Goal: Task Accomplishment & Management: Manage account settings

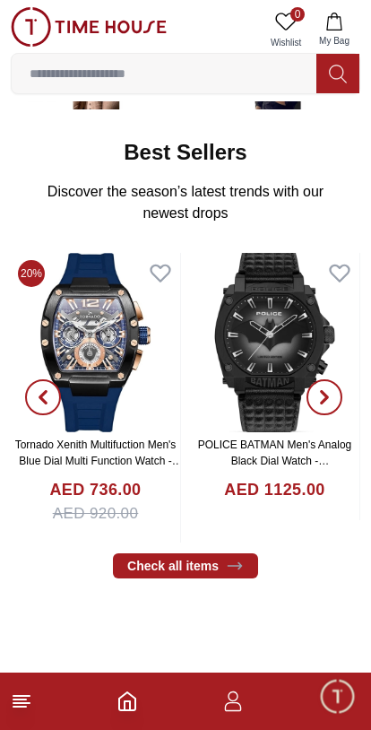
scroll to position [261, 0]
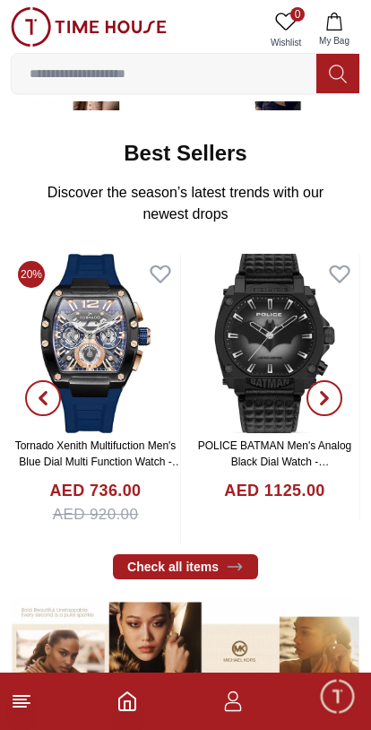
click at [353, 27] on button "My Bag" at bounding box center [334, 30] width 52 height 46
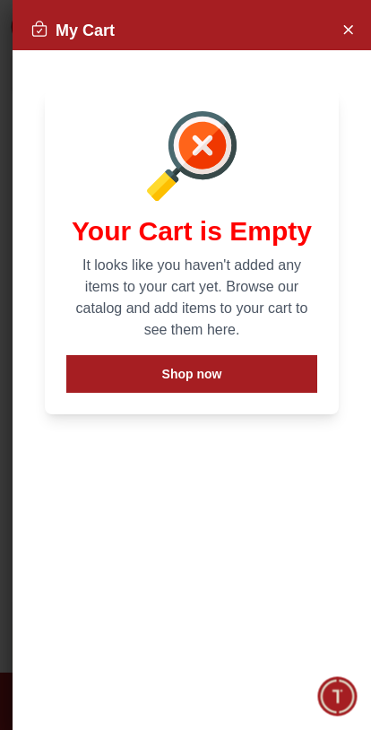
click at [281, 367] on button "Shop now" at bounding box center [191, 374] width 251 height 38
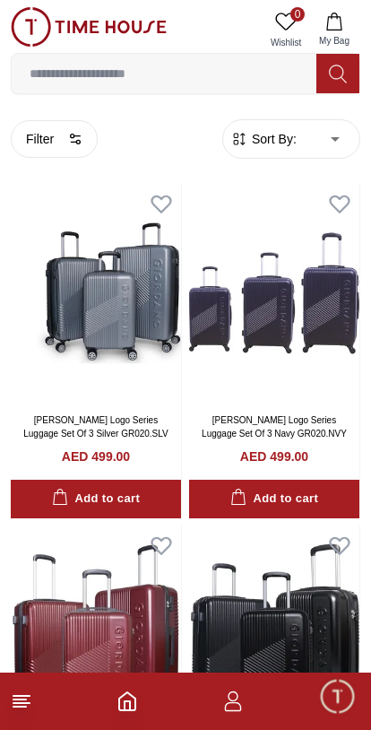
click at [334, 30] on button "My Bag" at bounding box center [334, 30] width 52 height 46
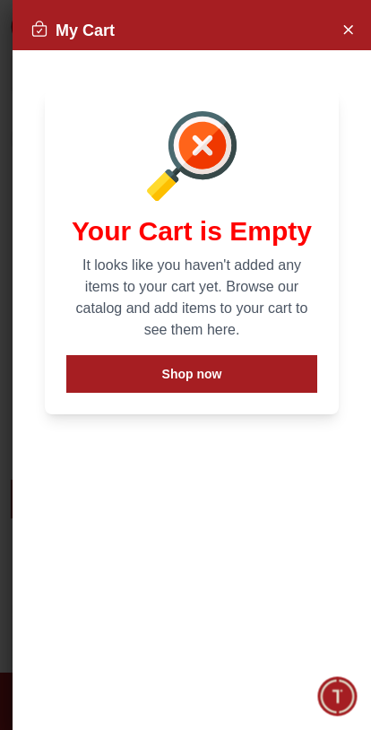
click at [247, 372] on button "Shop now" at bounding box center [191, 374] width 251 height 38
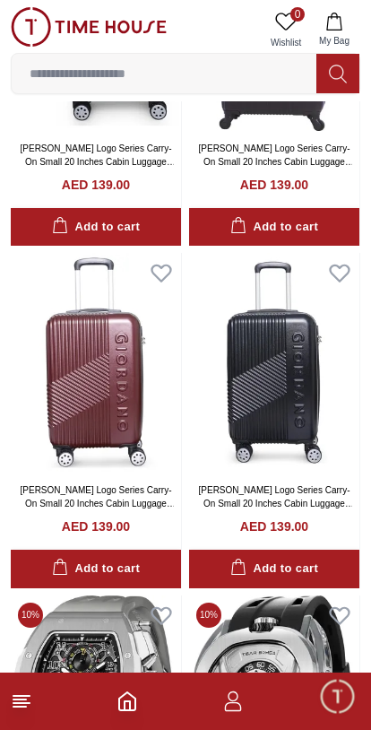
scroll to position [2321, 0]
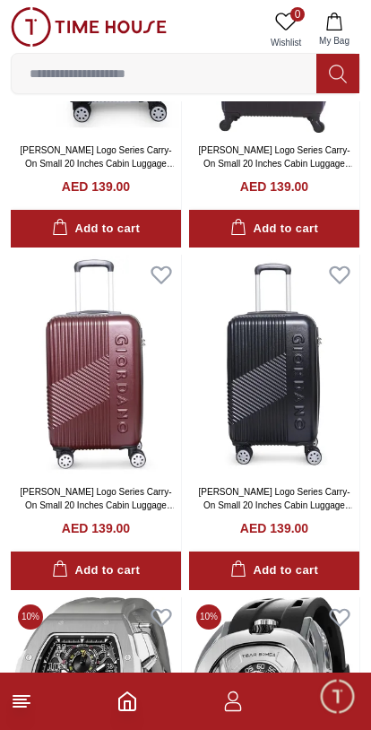
click at [238, 707] on icon "button" at bounding box center [233, 701] width 22 height 22
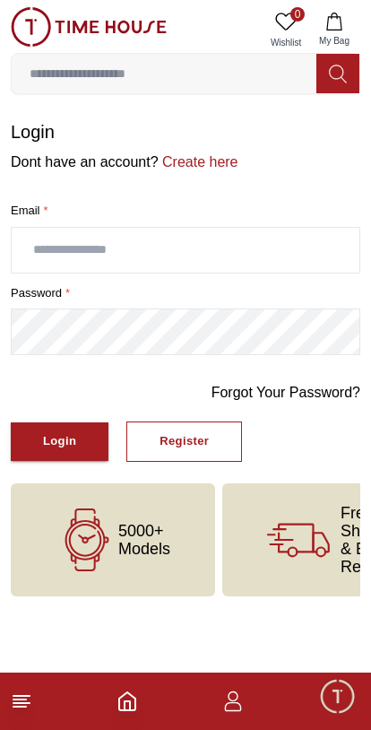
click at [43, 258] on input "text" at bounding box center [186, 250] width 348 height 45
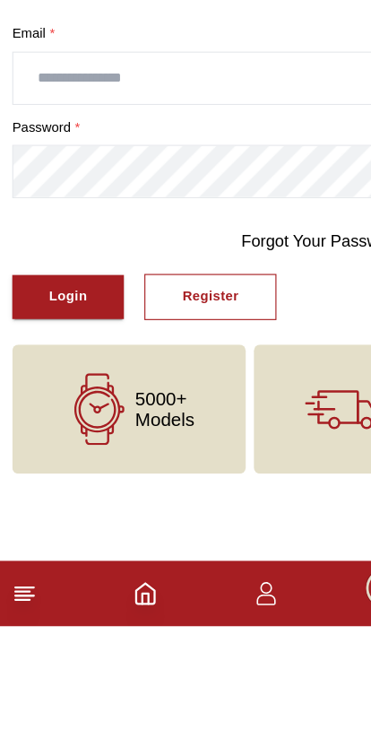
click at [176, 431] on div "Register" at bounding box center [184, 441] width 49 height 21
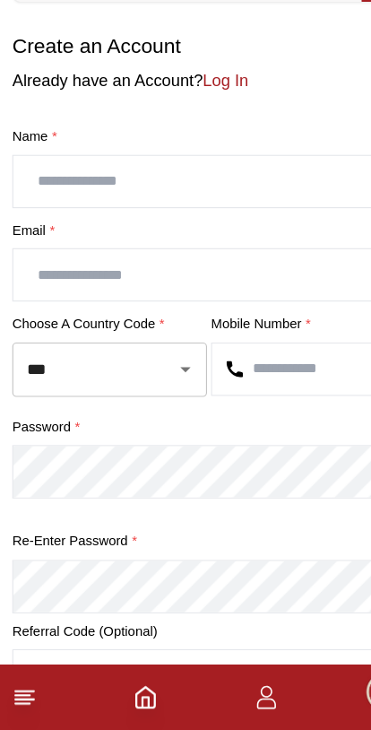
click at [29, 228] on input "text" at bounding box center [186, 250] width 348 height 45
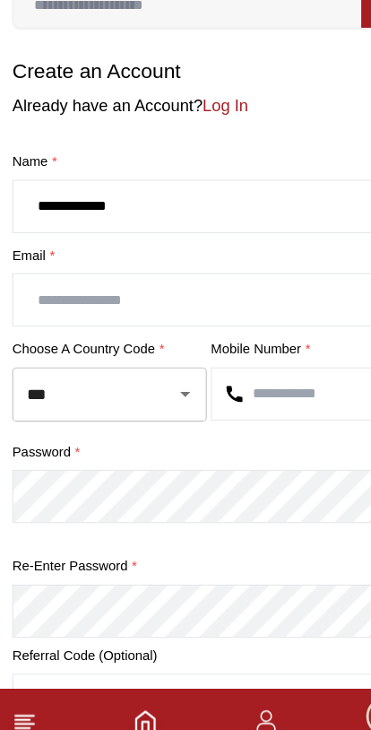
type input "**********"
click at [41, 309] on input "text" at bounding box center [186, 331] width 348 height 45
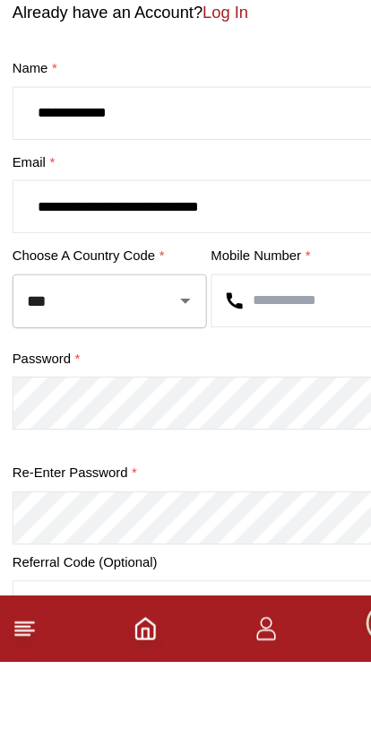
type input "**********"
click at [56, 399] on input "***" at bounding box center [71, 414] width 104 height 31
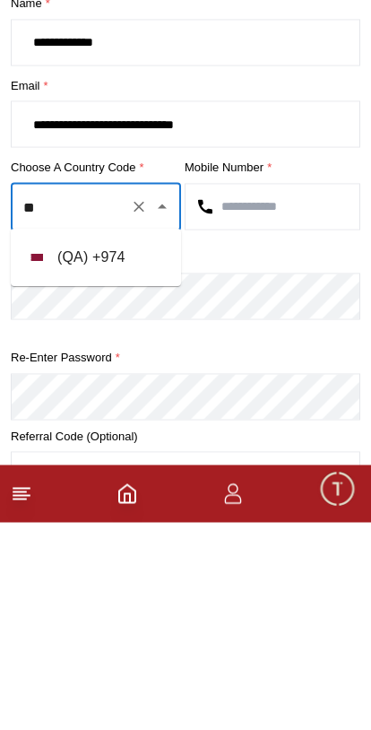
click at [131, 444] on li "( QA ) + 974" at bounding box center [96, 465] width 170 height 43
type input "***"
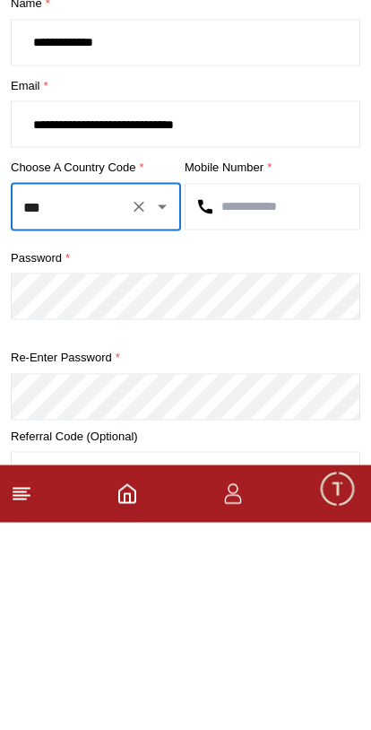
click at [281, 392] on input "text" at bounding box center [273, 414] width 174 height 45
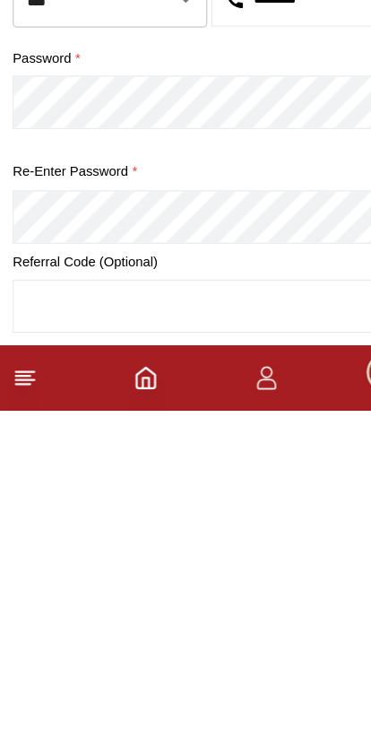
scroll to position [44, 0]
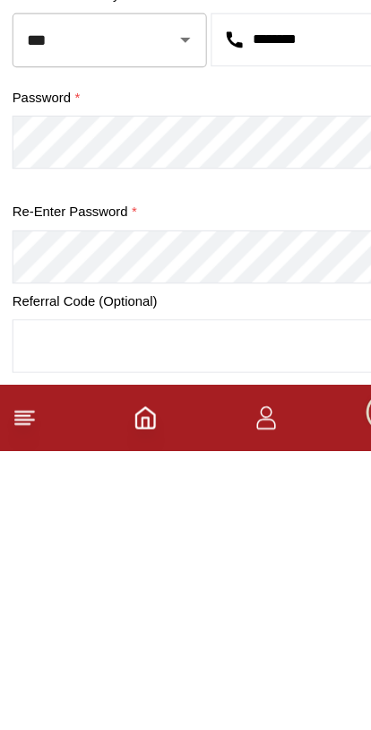
type input "********"
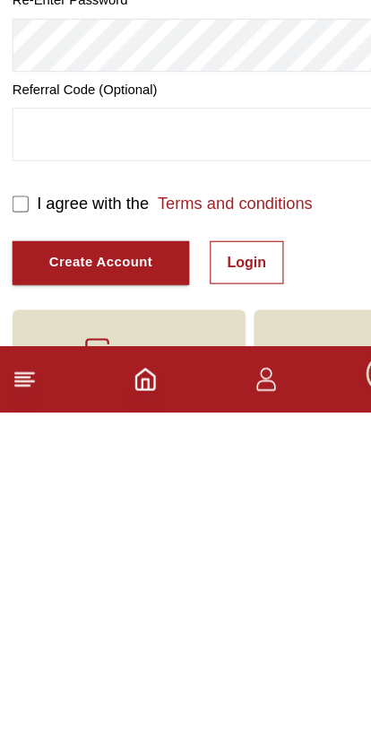
scroll to position [286, 0]
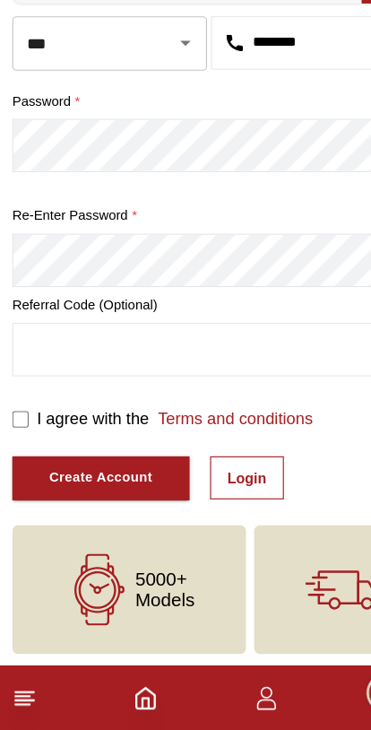
click at [110, 498] on div "Create Account" at bounding box center [88, 508] width 91 height 21
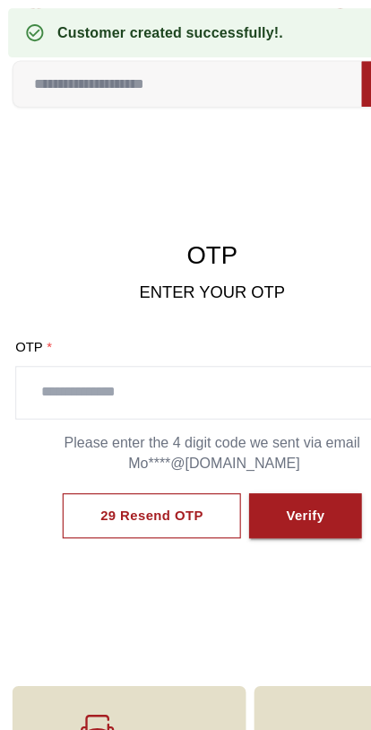
click at [229, 349] on input "text" at bounding box center [185, 343] width 342 height 45
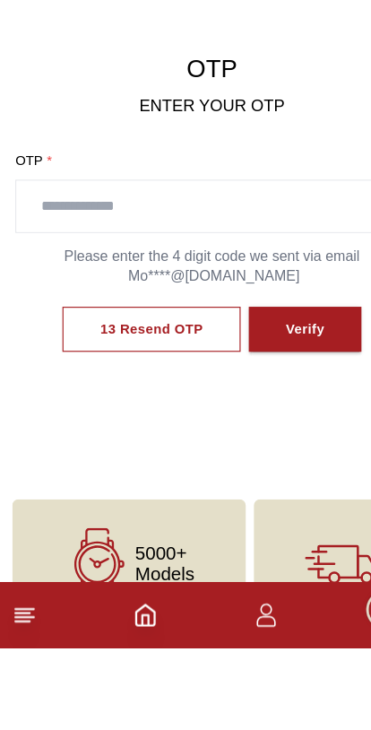
scroll to position [53, 0]
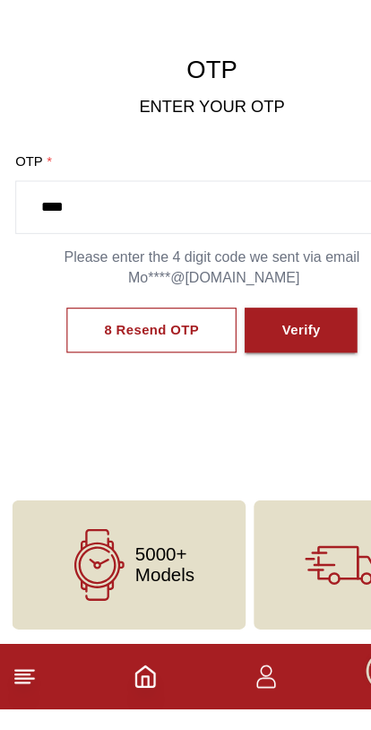
type input "****"
click at [265, 388] on div "Verify" at bounding box center [263, 398] width 34 height 21
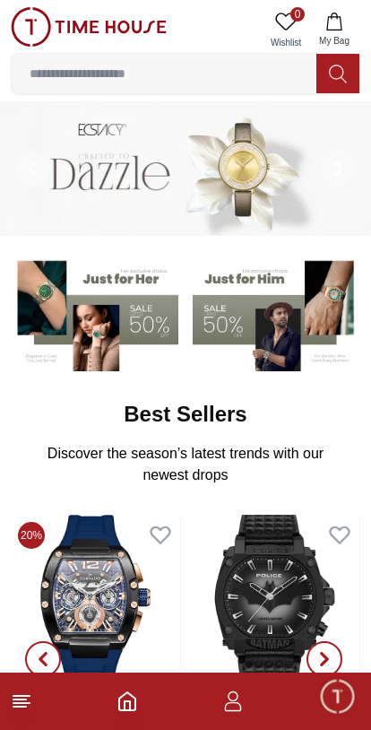
click at [58, 74] on input at bounding box center [164, 74] width 305 height 36
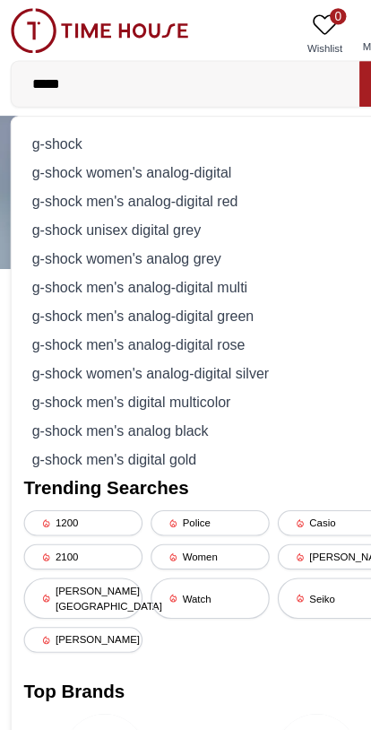
type input "******"
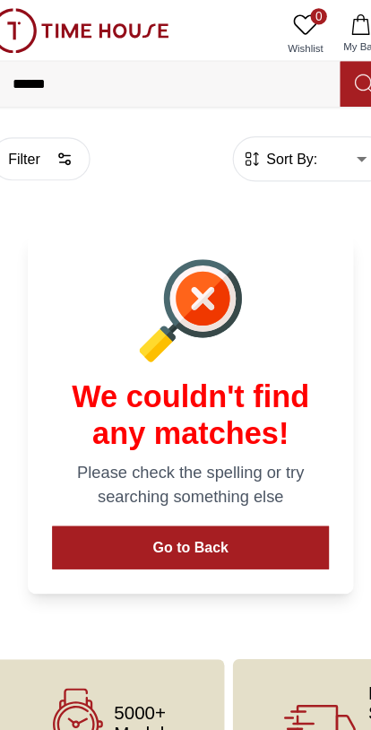
click at [53, 74] on input "******" at bounding box center [164, 74] width 305 height 36
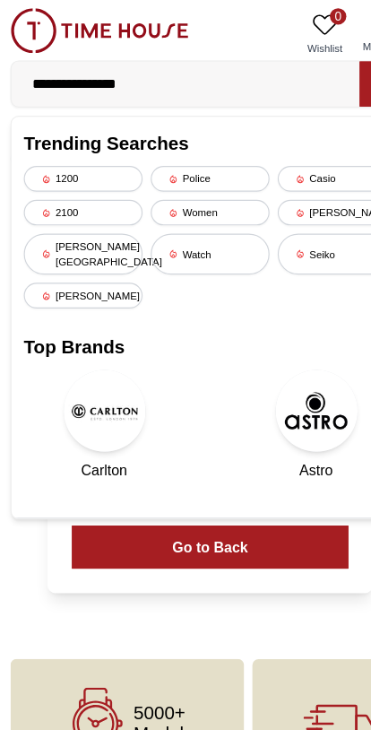
type input "**********"
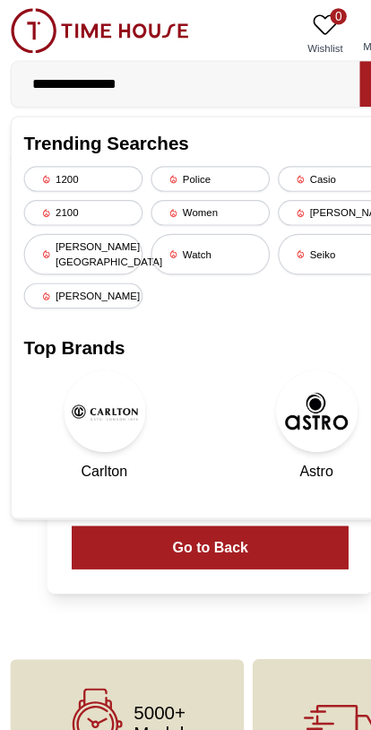
click at [243, 542] on div "Filter Sort By: ​ ****** ​ We couldn't find any matches! Please check the spell…" at bounding box center [185, 337] width 371 height 436
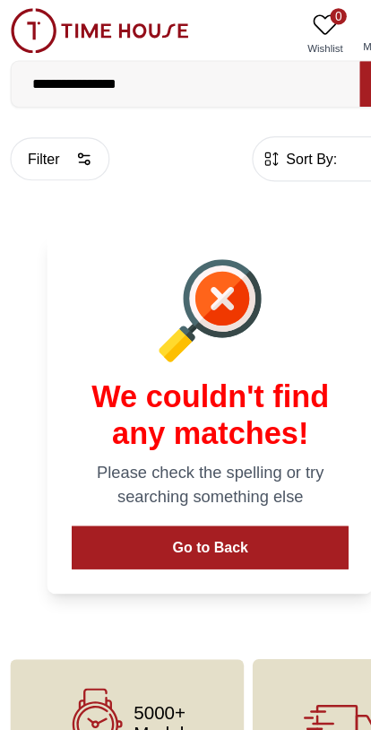
click at [244, 482] on button "Go to Back" at bounding box center [186, 479] width 242 height 38
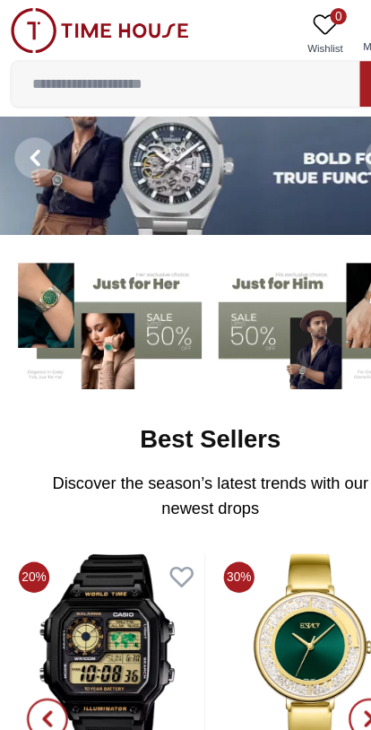
scroll to position [13, 0]
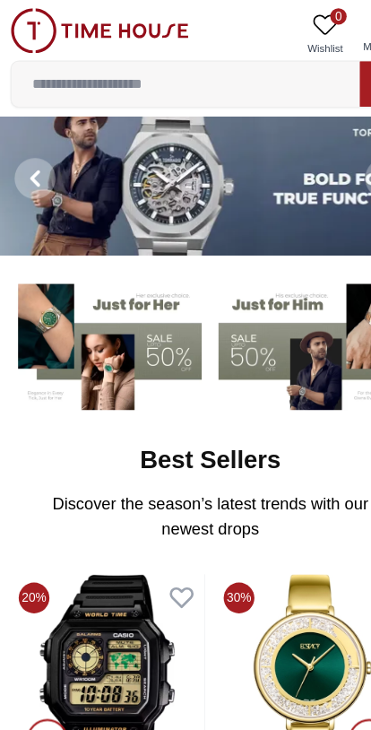
click at [37, 79] on input at bounding box center [164, 74] width 305 height 36
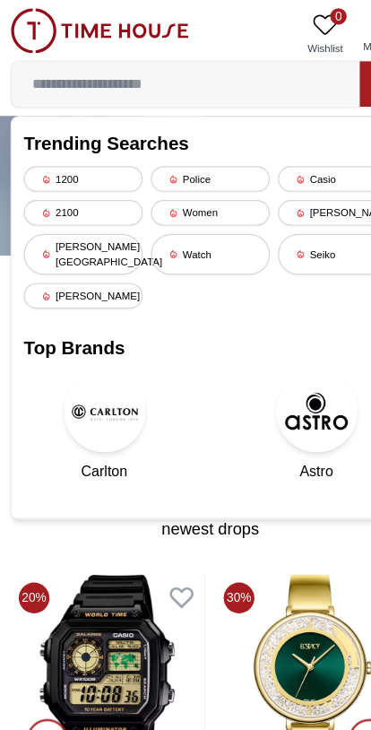
scroll to position [0, 0]
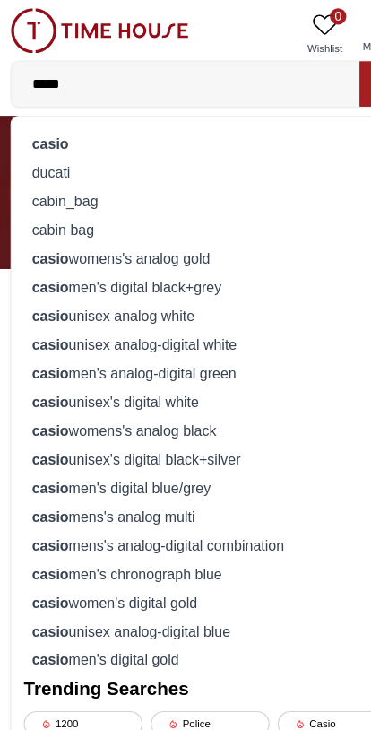
type input "*****"
click at [24, 113] on div "casio" at bounding box center [185, 125] width 326 height 25
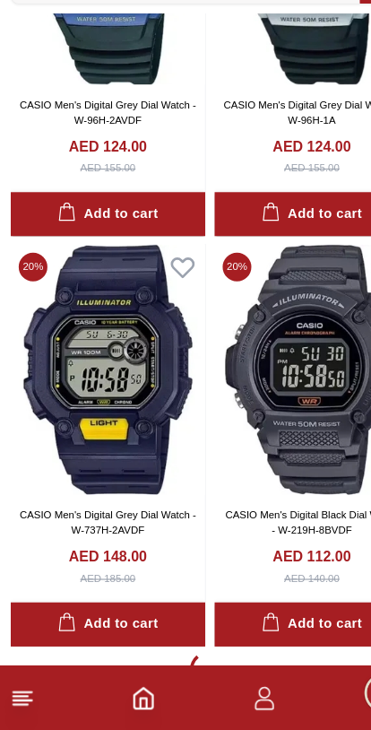
scroll to position [10440, 0]
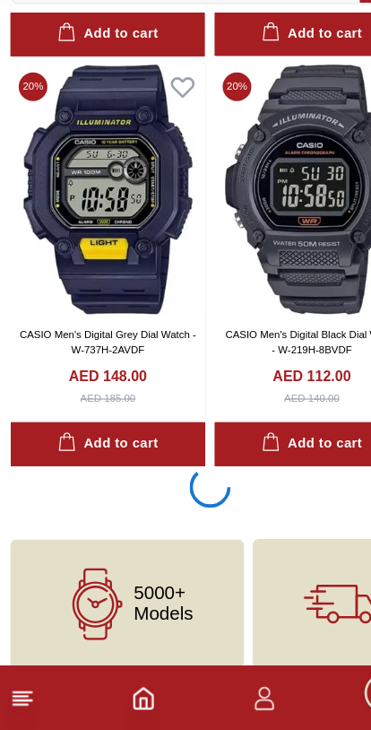
scroll to position [10436, 0]
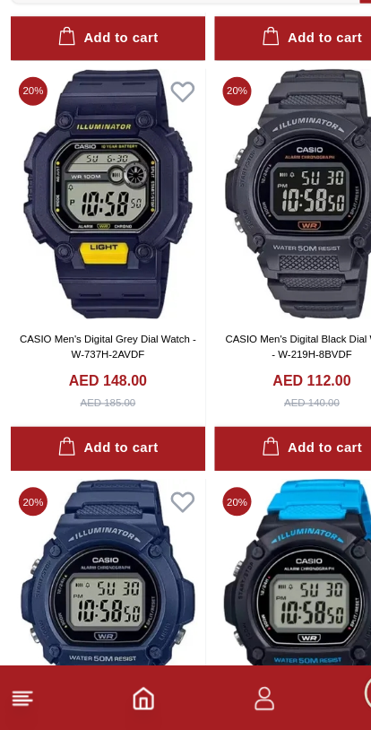
click at [222, 690] on icon "button" at bounding box center [233, 701] width 22 height 22
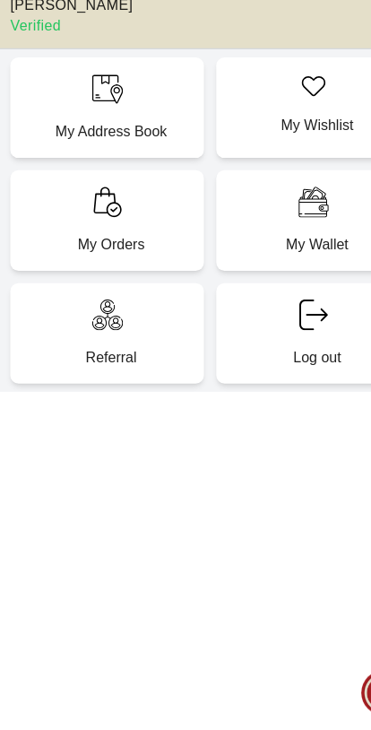
click at [30, 141] on div "My Address Book" at bounding box center [95, 185] width 169 height 88
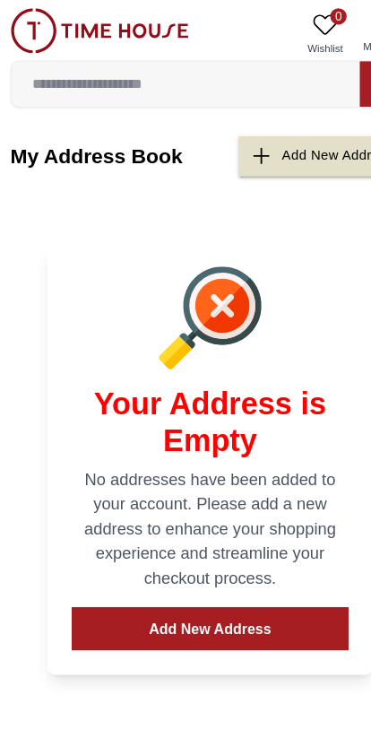
click at [258, 553] on button "Add New Address" at bounding box center [186, 550] width 242 height 38
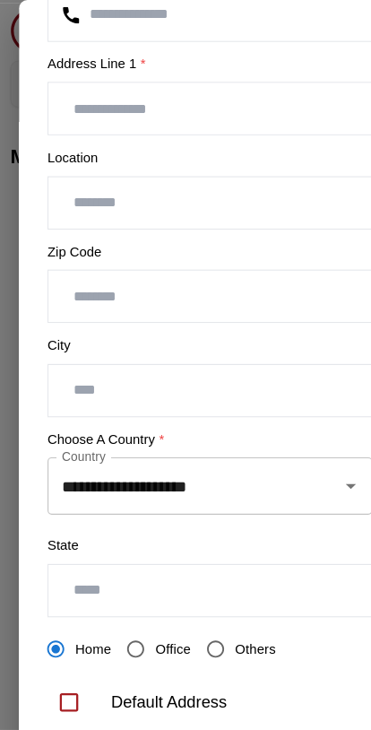
scroll to position [291, 0]
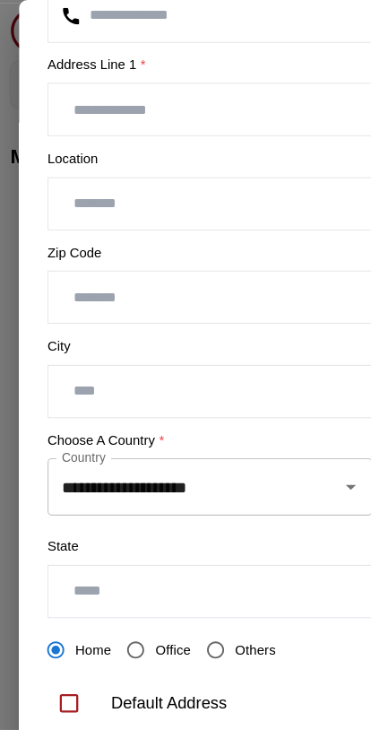
click at [255, 422] on input "**********" at bounding box center [161, 426] width 218 height 34
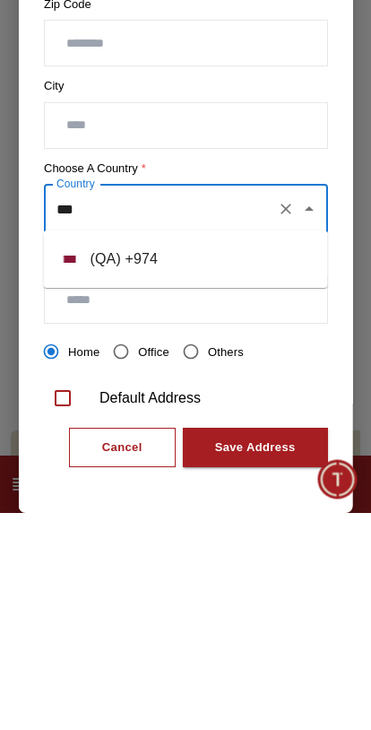
click at [246, 454] on li "( QA ) + 974" at bounding box center [186, 475] width 284 height 43
type input "*****"
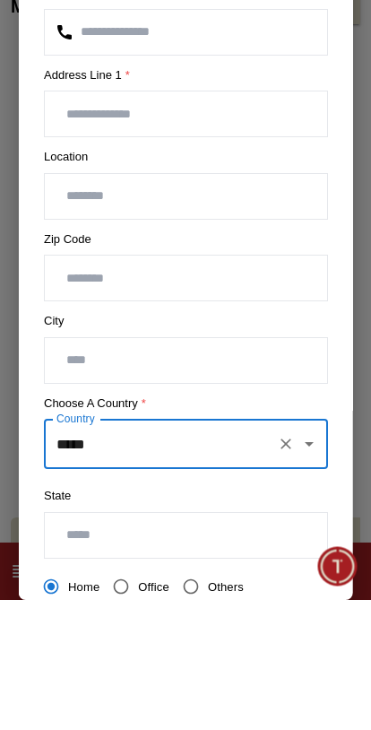
scroll to position [142, 0]
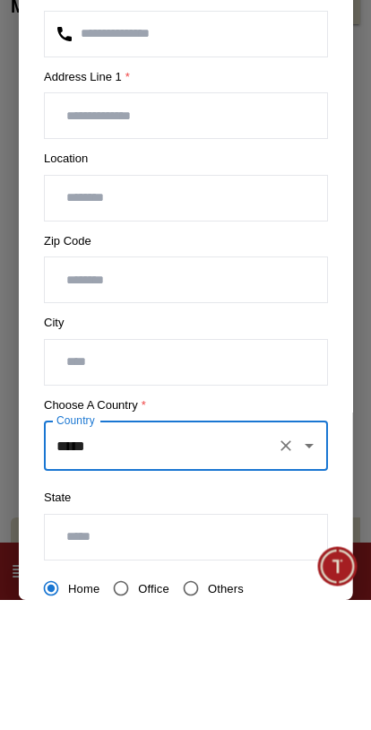
click at [267, 306] on input "text" at bounding box center [186, 328] width 282 height 45
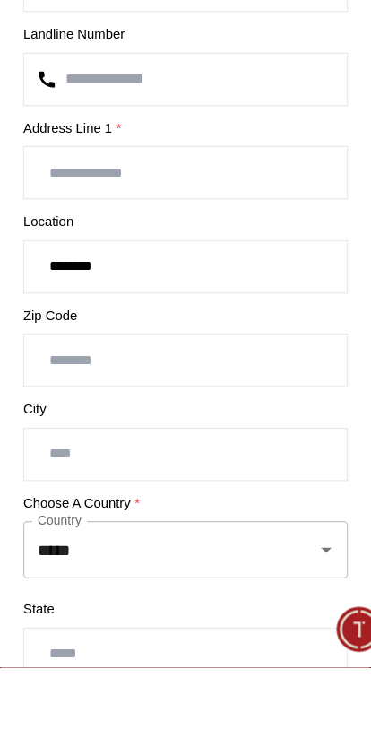
scroll to position [87, 0]
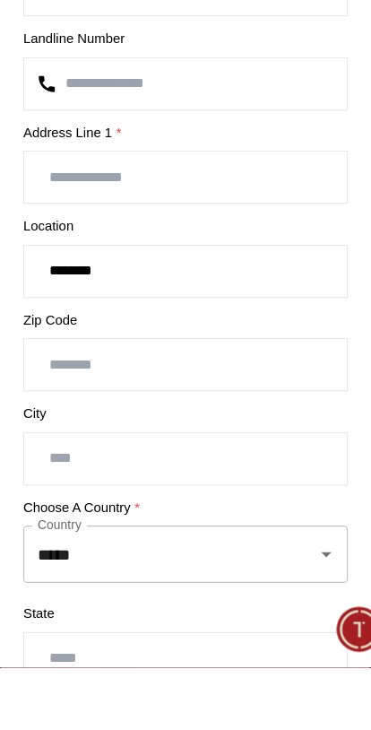
type input "********"
click at [45, 278] on input "text" at bounding box center [186, 300] width 282 height 45
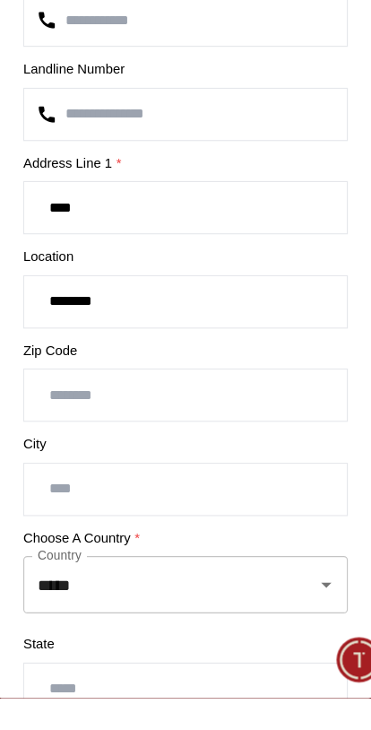
scroll to position [28, 0]
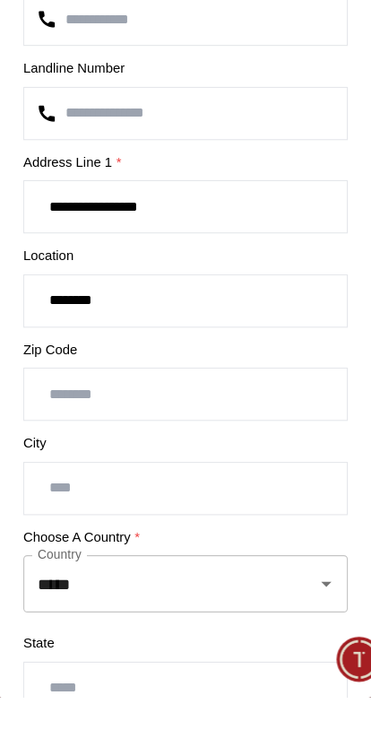
type input "**********"
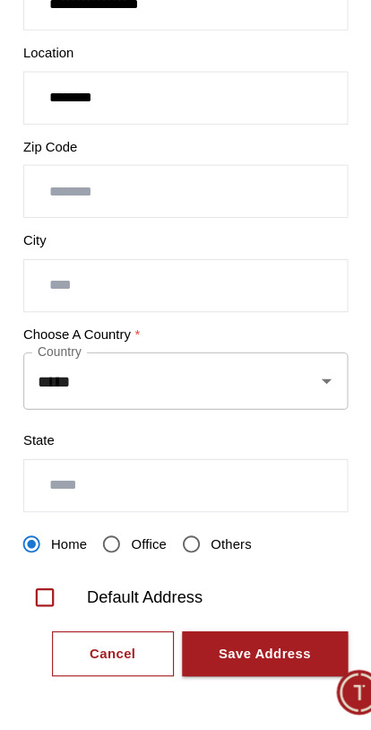
scroll to position [291, 0]
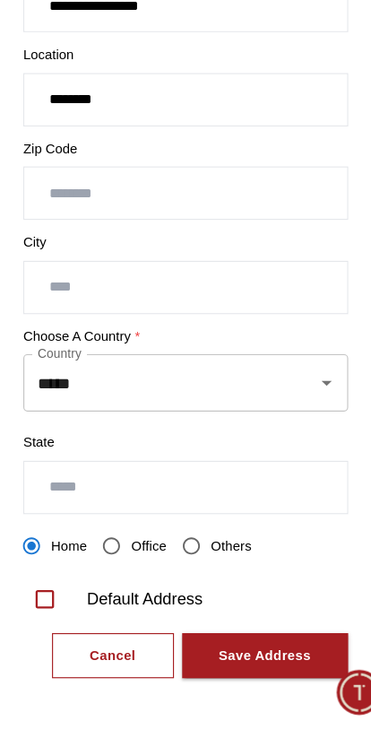
click at [239, 654] on div "Save Address" at bounding box center [254, 664] width 81 height 21
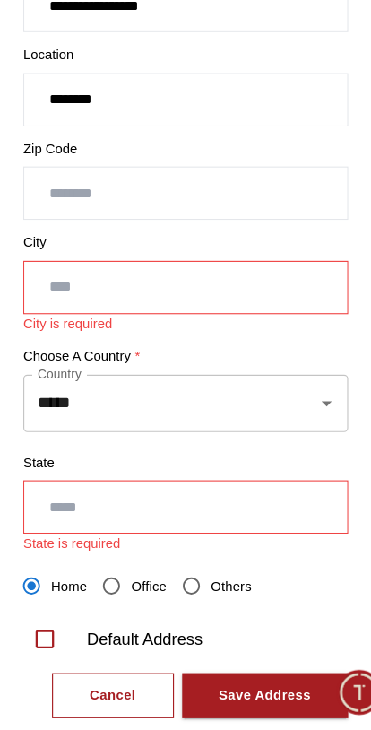
click at [213, 512] on input "text" at bounding box center [186, 534] width 282 height 45
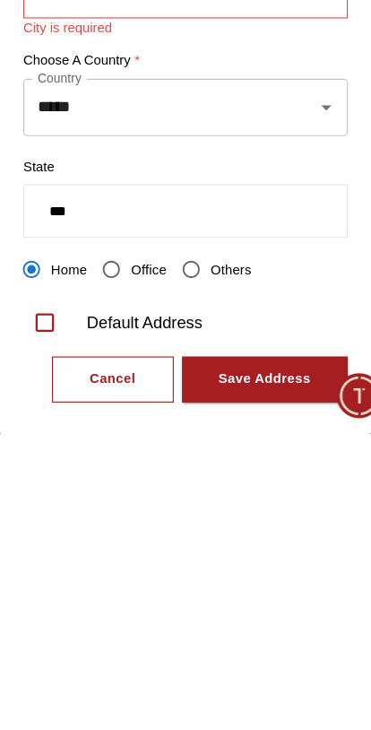
scroll to position [100, 0]
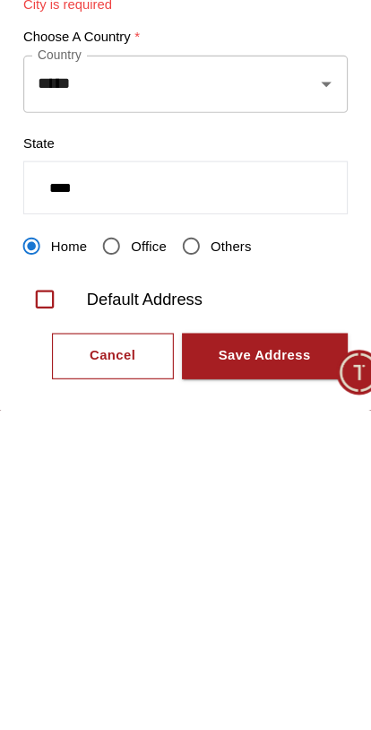
type input "****"
click at [229, 671] on div "Save Address" at bounding box center [254, 681] width 81 height 21
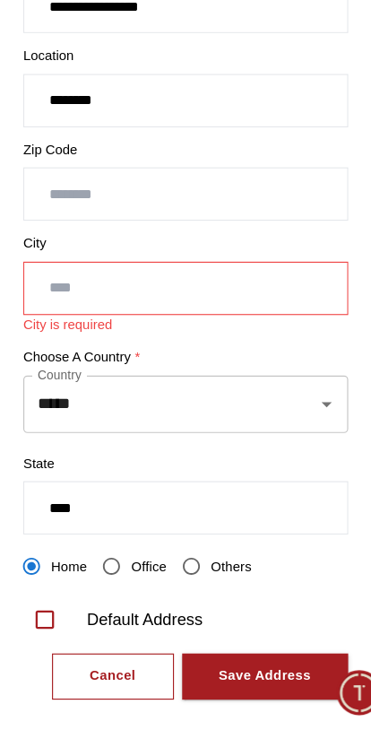
click at [231, 320] on input "text" at bounding box center [186, 342] width 282 height 45
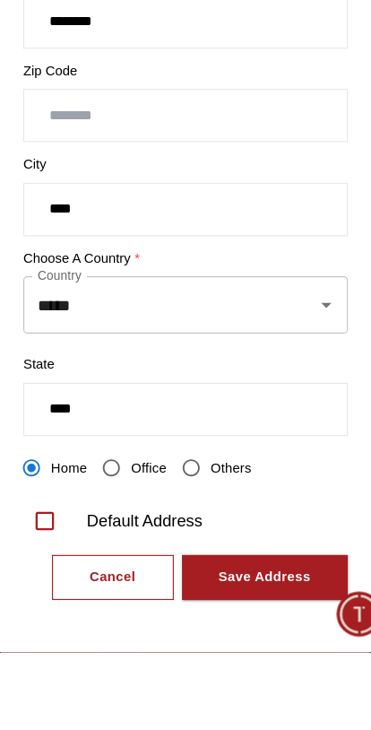
type input "****"
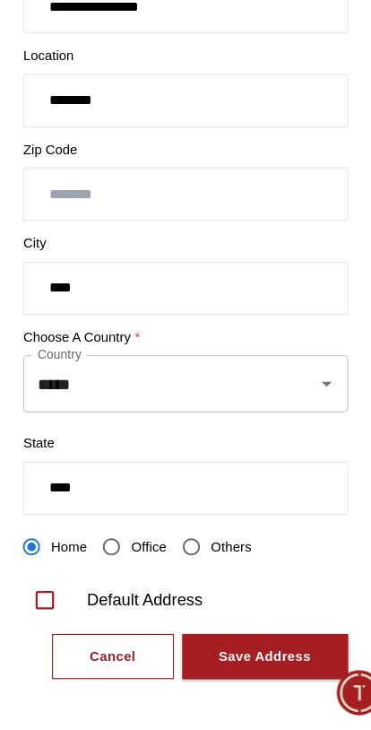
click at [233, 654] on div "Save Address" at bounding box center [254, 664] width 81 height 21
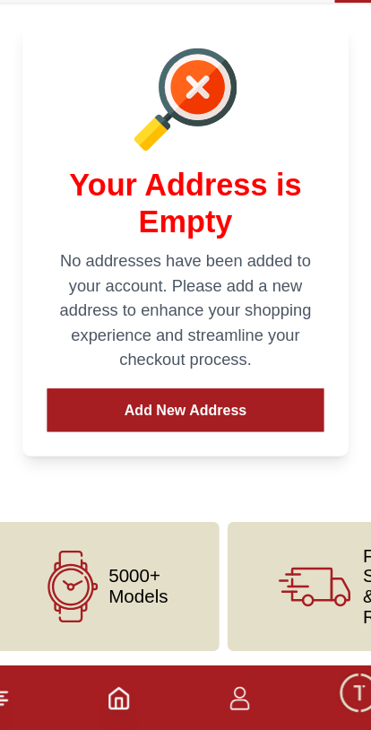
scroll to position [0, 0]
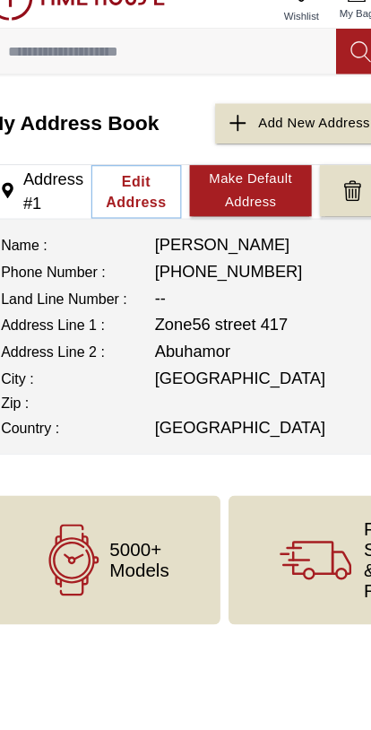
click at [219, 175] on div "Make Default Address" at bounding box center [241, 195] width 89 height 41
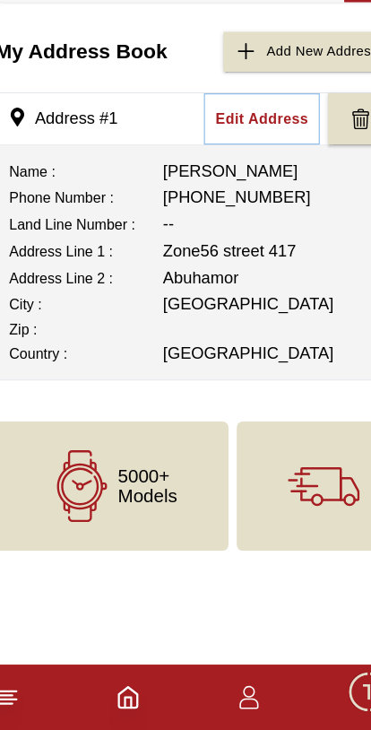
click at [144, 498] on span "5000+ Models" at bounding box center [144, 516] width 52 height 36
click at [160, 460] on div "5000+ Models" at bounding box center [113, 516] width 204 height 113
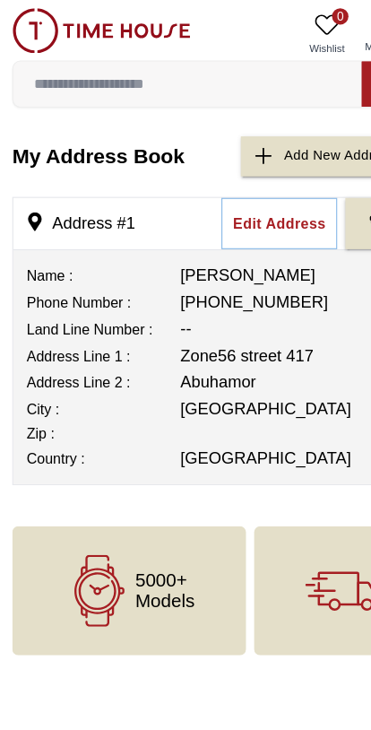
click at [20, 72] on input at bounding box center [164, 74] width 305 height 36
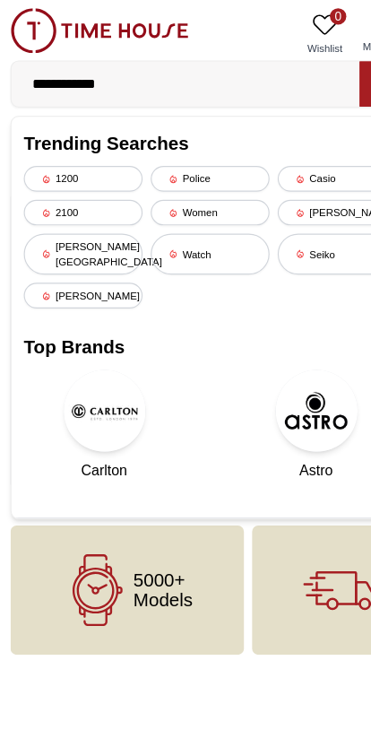
type input "**********"
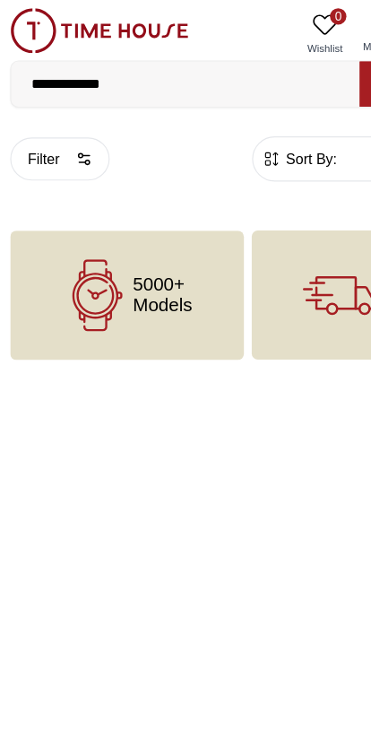
click at [46, 272] on div "5000+ Models" at bounding box center [113, 258] width 204 height 113
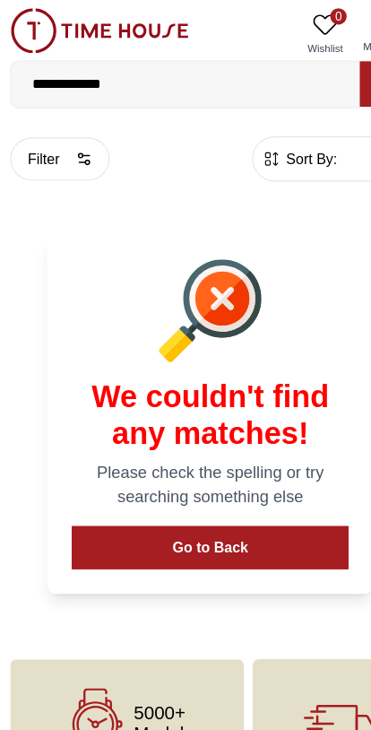
click at [246, 475] on button "Go to Back" at bounding box center [186, 479] width 242 height 38
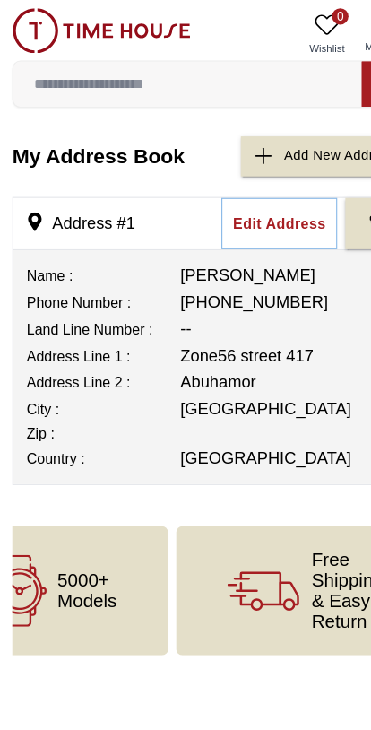
scroll to position [0, 77]
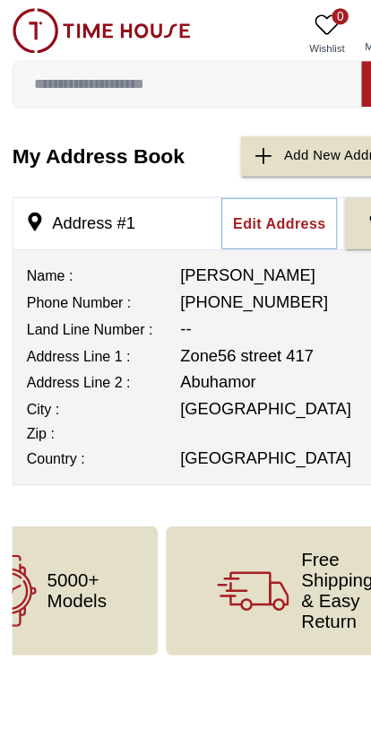
click at [72, 526] on span "5000+ Models" at bounding box center [67, 516] width 52 height 36
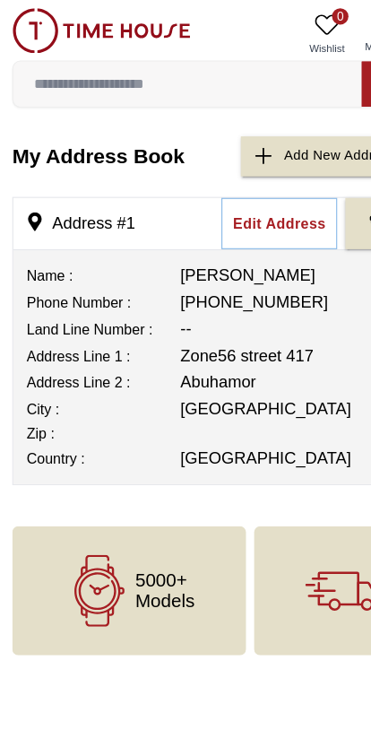
scroll to position [0, 0]
click at [143, 506] on span "5000+ Models" at bounding box center [144, 516] width 52 height 36
click at [116, 525] on icon at bounding box center [87, 516] width 63 height 63
click at [215, 56] on input at bounding box center [164, 74] width 305 height 36
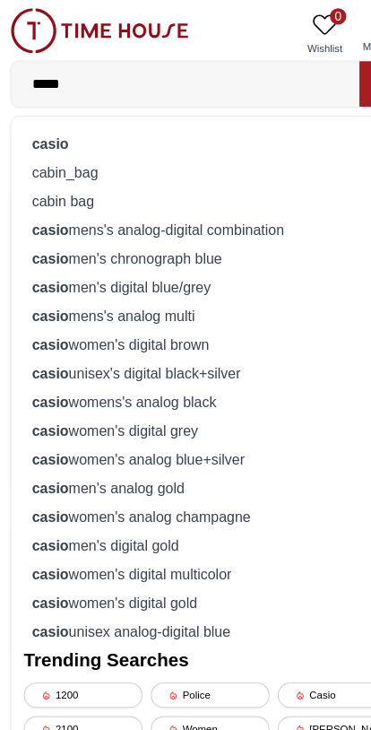
type input "*****"
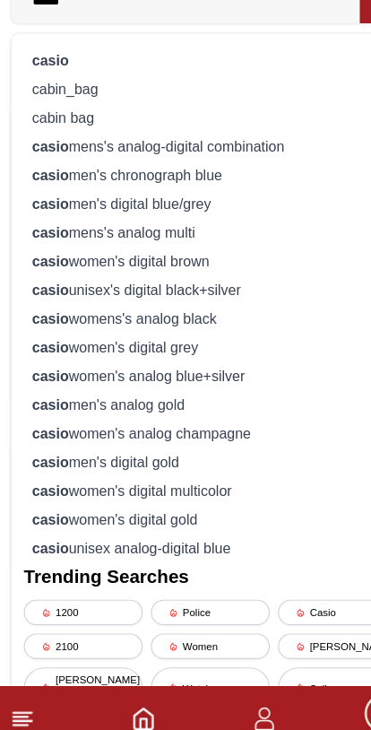
click at [285, 597] on div "Casio" at bounding box center [297, 608] width 104 height 22
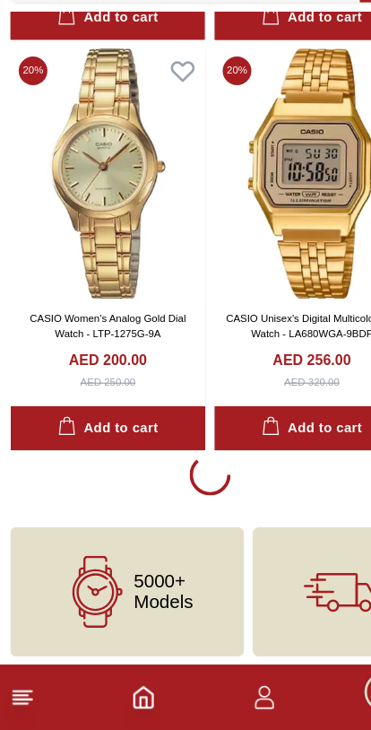
scroll to position [3275, 0]
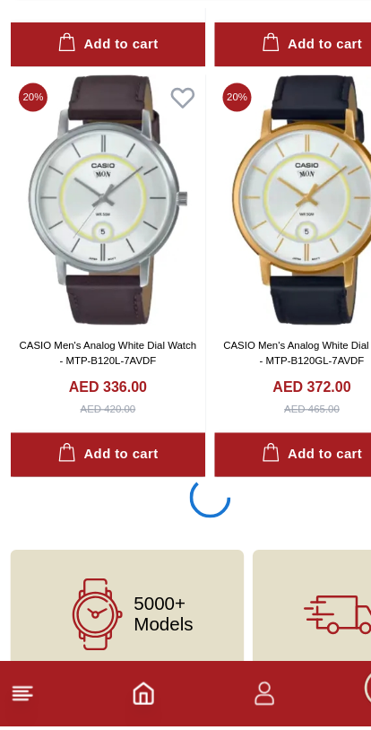
scroll to position [17597, 0]
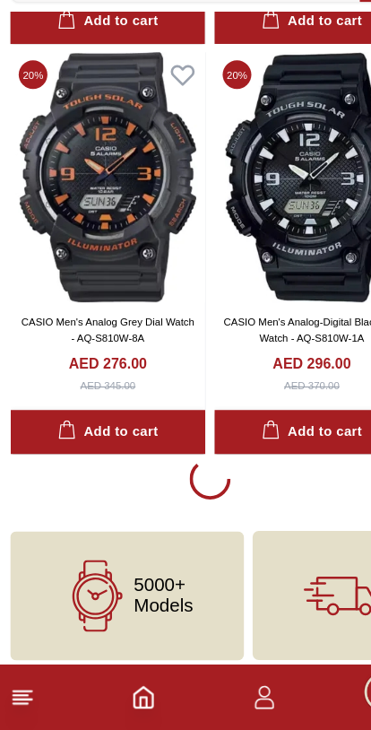
scroll to position [24762, 0]
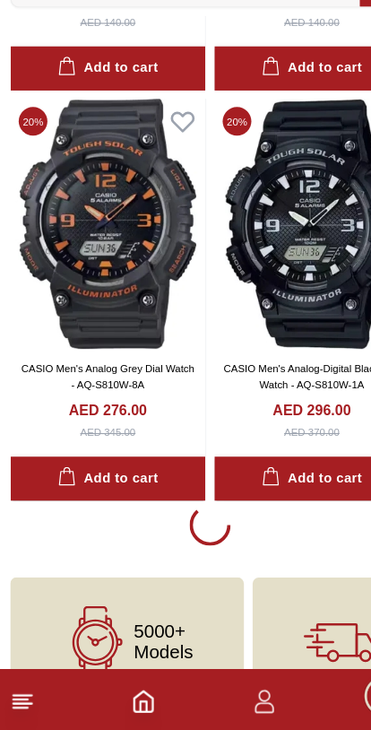
scroll to position [24758, 0]
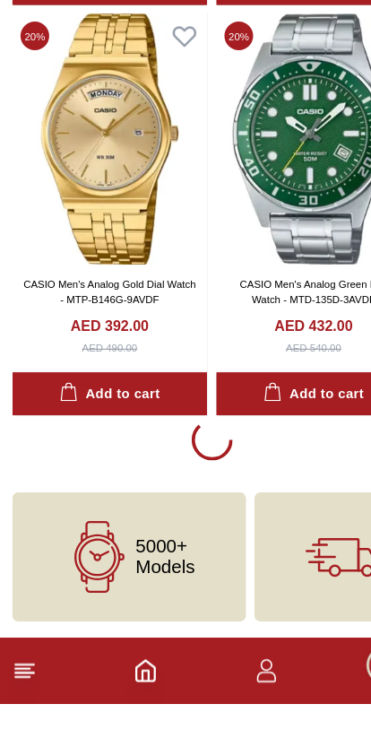
scroll to position [31923, 0]
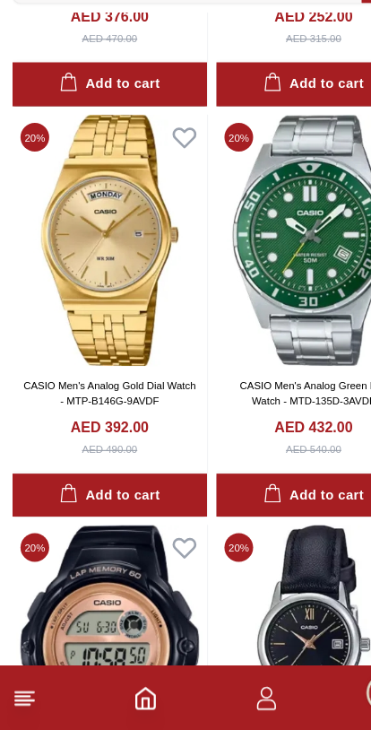
scroll to position [31980, 0]
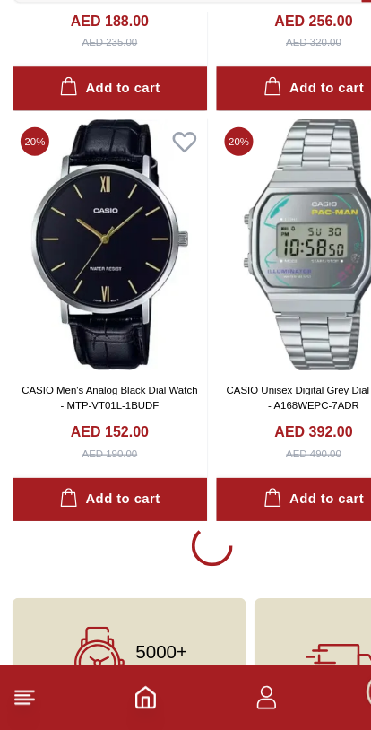
scroll to position [39084, 0]
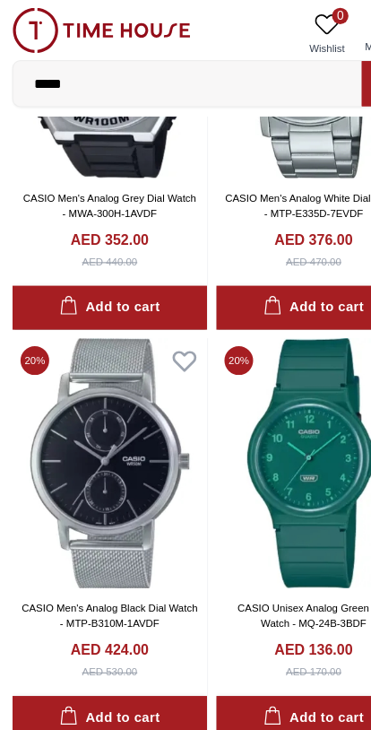
scroll to position [31096, 0]
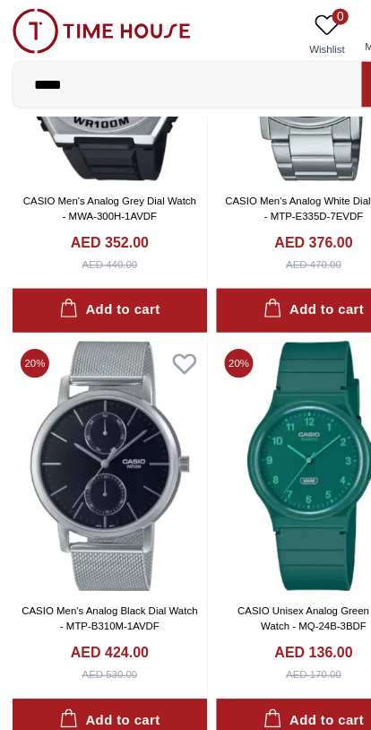
click at [169, 88] on input "*****" at bounding box center [164, 74] width 305 height 36
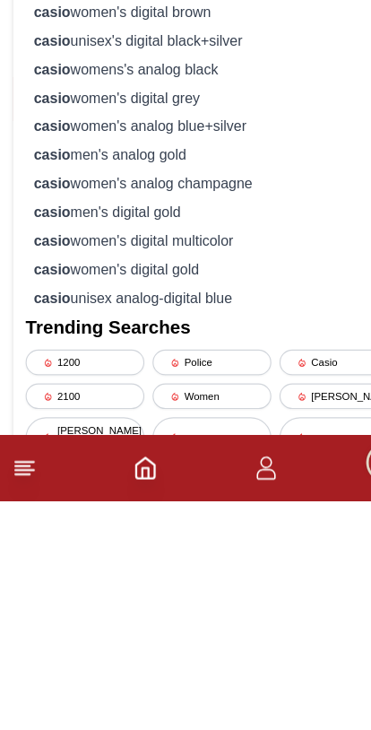
click at [160, 464] on div "casio men's digital gold" at bounding box center [185, 476] width 326 height 25
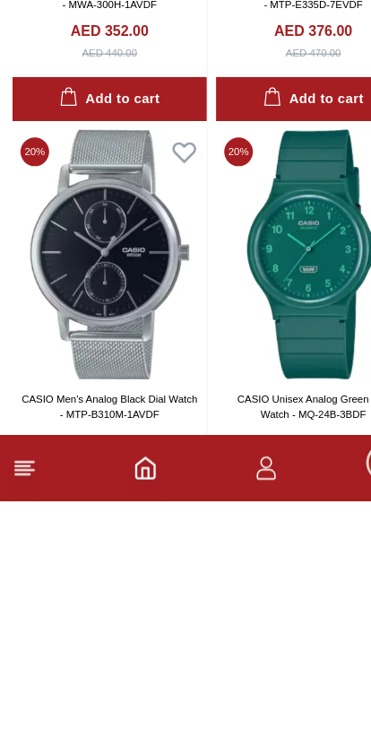
scroll to position [31190, 0]
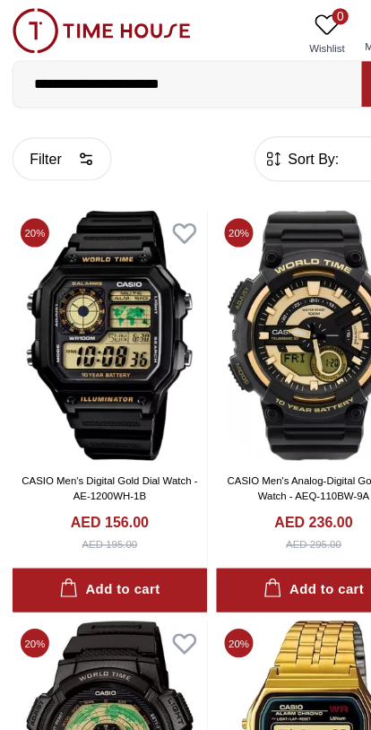
click at [269, 142] on span "Sort By:" at bounding box center [272, 139] width 48 height 18
click at [276, 146] on span "Sort By:" at bounding box center [272, 139] width 48 height 18
click at [246, 135] on icon "button" at bounding box center [239, 139] width 18 height 18
click at [65, 141] on button "Filter" at bounding box center [54, 139] width 87 height 38
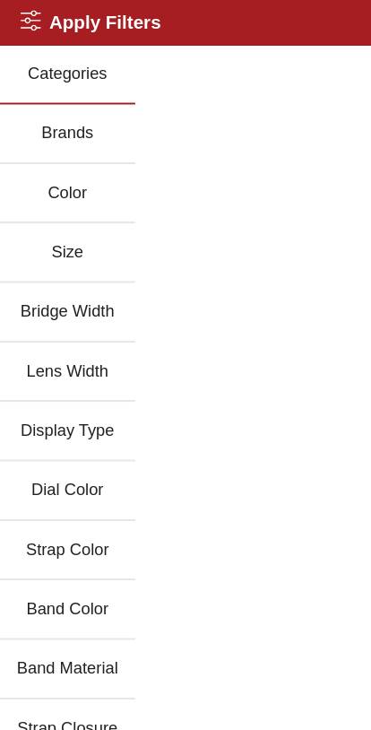
click at [91, 123] on button "Brands" at bounding box center [59, 117] width 118 height 52
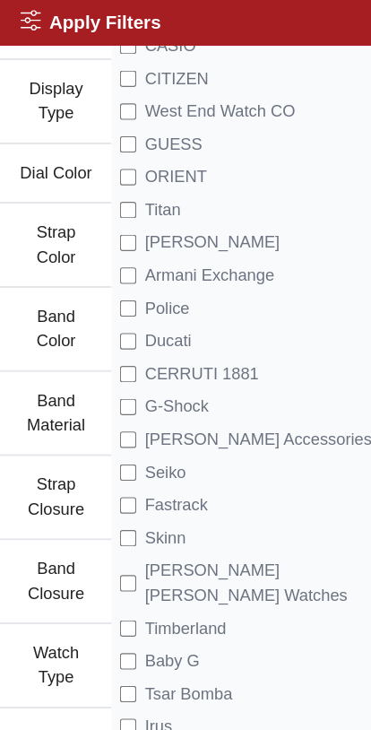
scroll to position [351, 0]
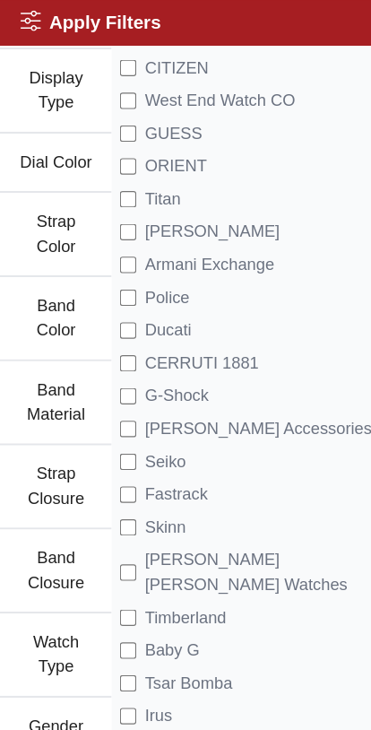
click at [189, 343] on li "G-Shock" at bounding box center [234, 346] width 259 height 29
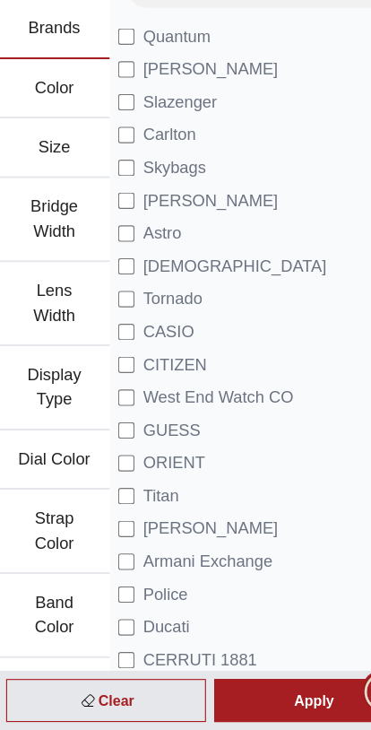
click at [264, 685] on div "Apply" at bounding box center [276, 704] width 175 height 38
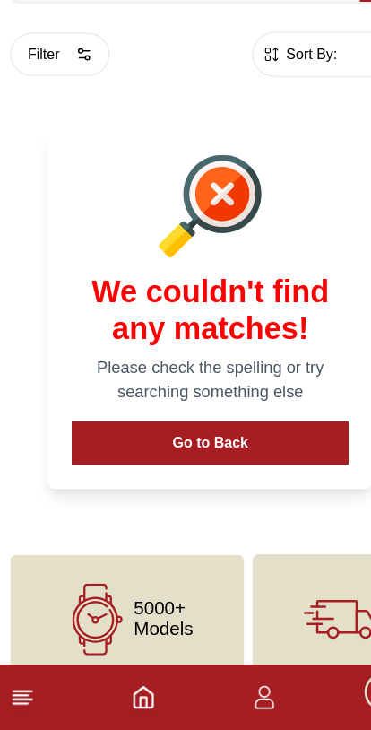
click at [107, 601] on icon at bounding box center [87, 632] width 63 height 63
click at [133, 615] on span "5000+ Models" at bounding box center [144, 633] width 52 height 36
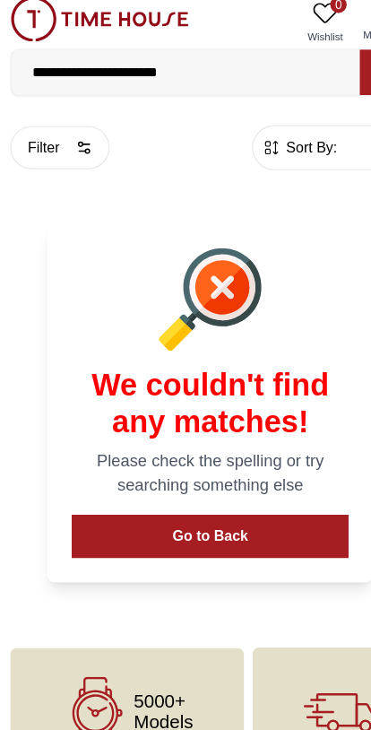
click at [225, 471] on button "Go to Back" at bounding box center [186, 479] width 242 height 38
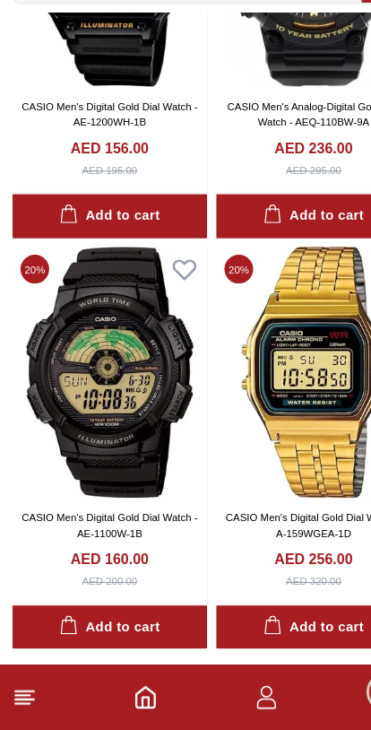
scroll to position [236, 0]
click at [130, 701] on polyline "Home" at bounding box center [127, 705] width 5 height 9
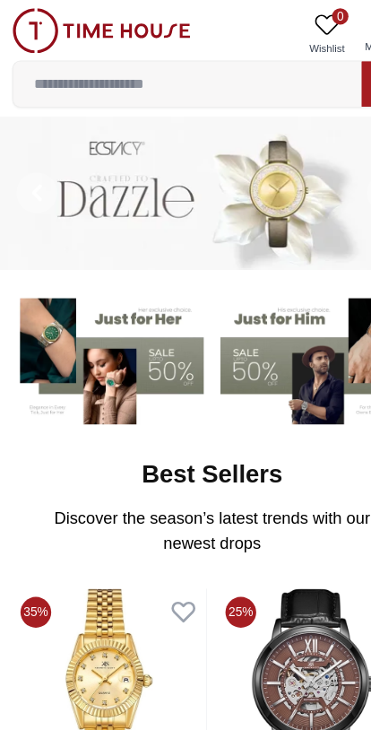
click at [88, 66] on input at bounding box center [164, 74] width 305 height 36
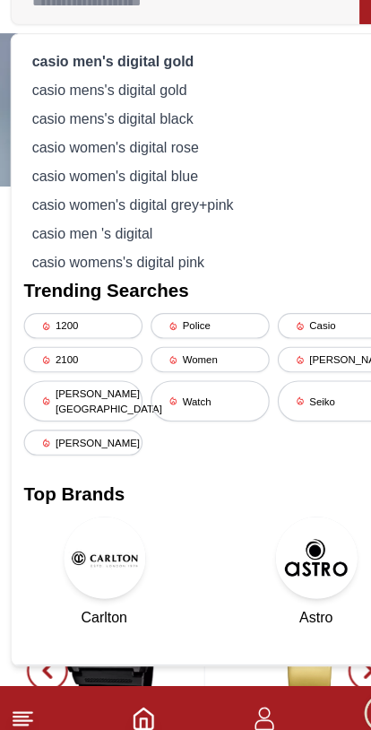
click at [269, 346] on div "Casio" at bounding box center [297, 357] width 104 height 22
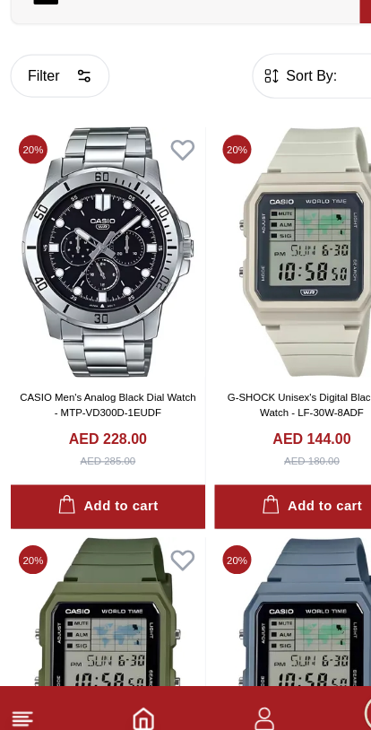
click at [248, 130] on span "Sort By:" at bounding box center [272, 139] width 48 height 18
click at [259, 130] on span "Sort By:" at bounding box center [272, 139] width 48 height 18
click at [45, 120] on button "Filter" at bounding box center [54, 139] width 87 height 38
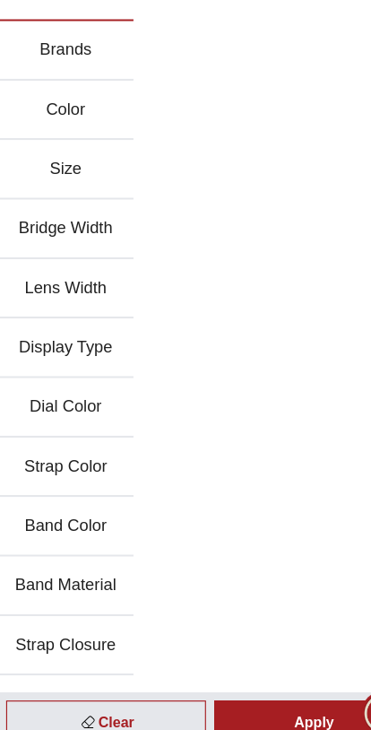
click at [43, 91] on button "Brands" at bounding box center [59, 117] width 118 height 52
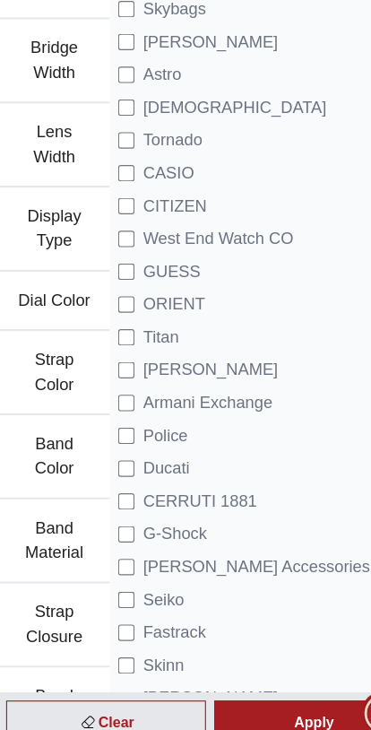
scroll to position [159, 0]
click at [281, 685] on div "Apply" at bounding box center [276, 704] width 175 height 38
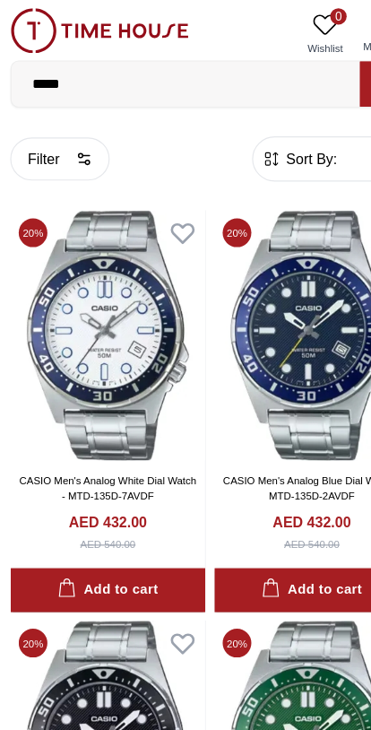
click at [65, 80] on input "*****" at bounding box center [164, 74] width 305 height 36
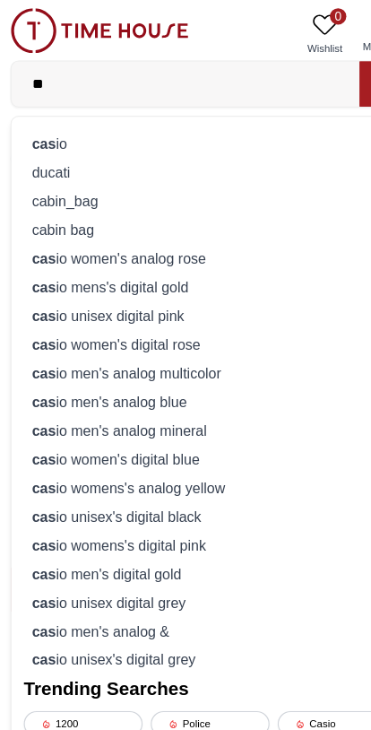
type input "*"
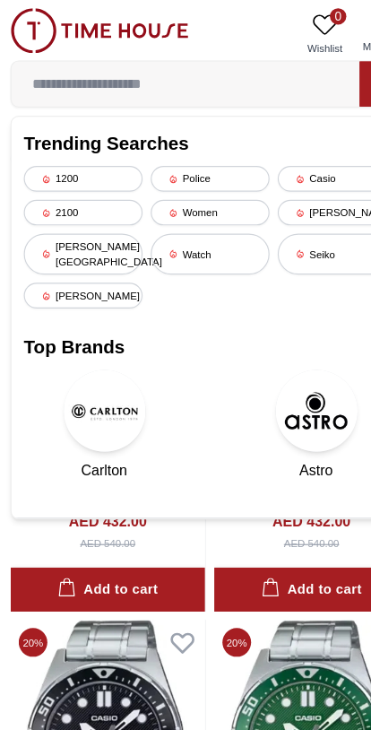
click at [188, 149] on div "Police" at bounding box center [186, 156] width 104 height 22
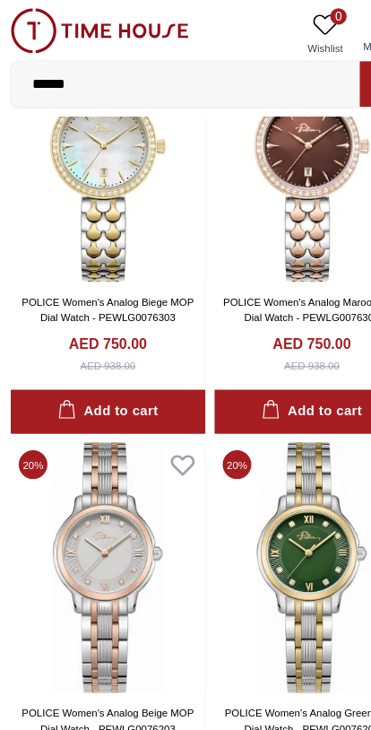
click at [79, 68] on input "******" at bounding box center [164, 74] width 305 height 36
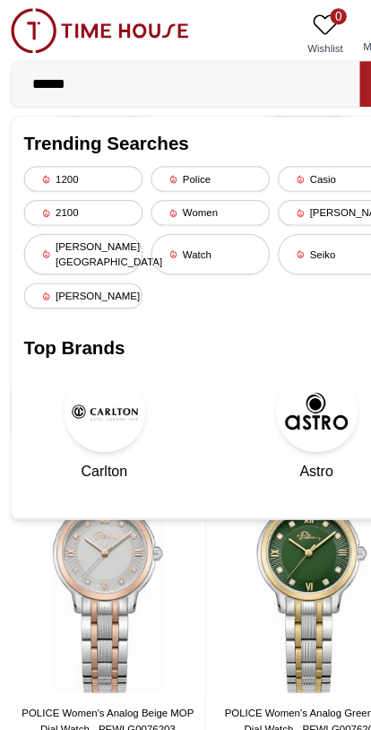
scroll to position [49, 0]
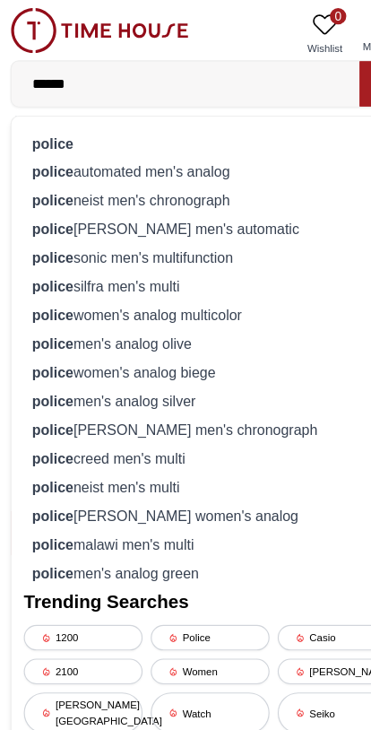
click at [195, 177] on div "police neist men's chronograph" at bounding box center [185, 175] width 326 height 25
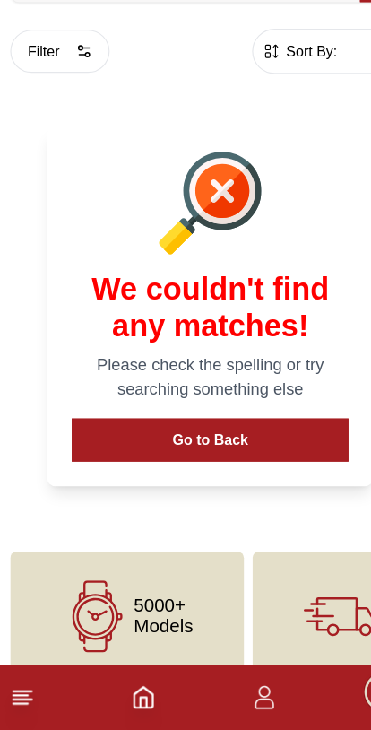
scroll to position [31, 0]
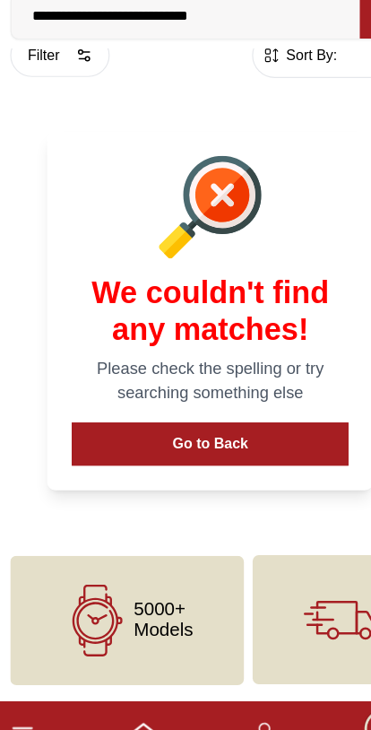
click at [257, 428] on button "Go to Back" at bounding box center [186, 447] width 242 height 38
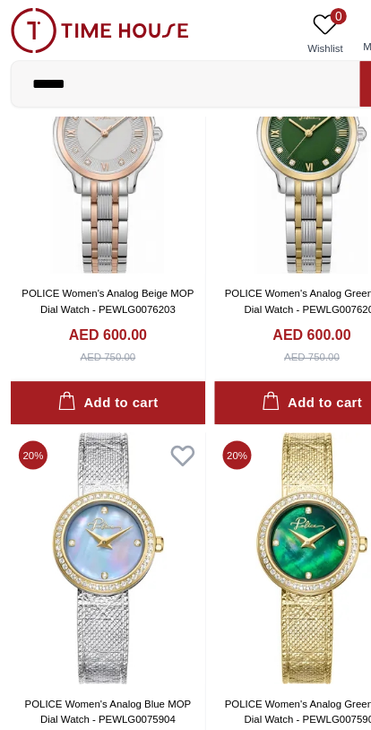
click at [67, 73] on input "******" at bounding box center [164, 74] width 305 height 36
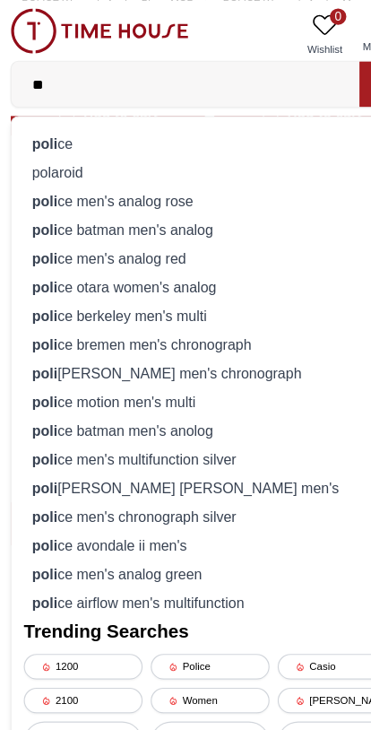
type input "*"
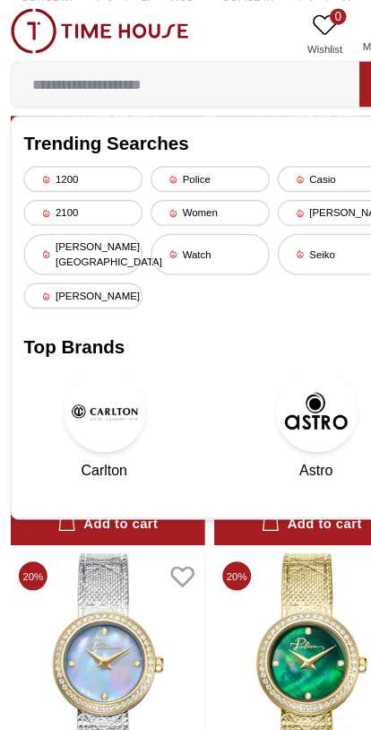
click at [288, 152] on div "Casio" at bounding box center [297, 156] width 104 height 22
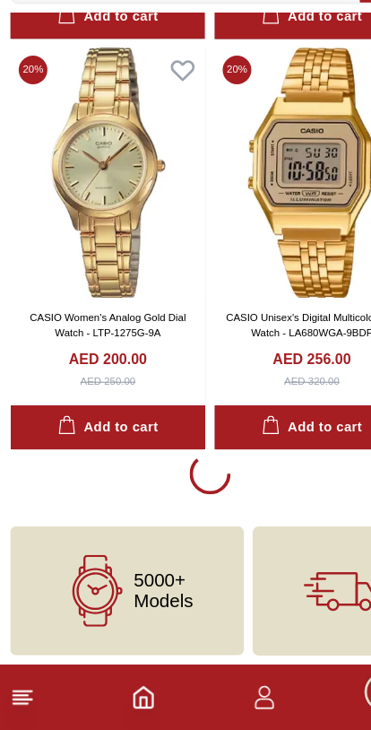
scroll to position [3275, 0]
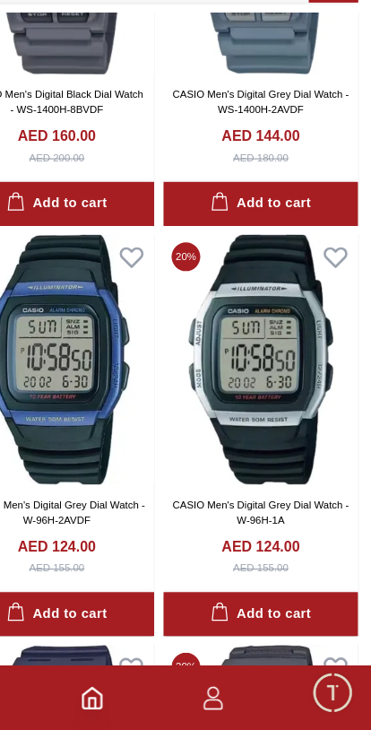
scroll to position [10109, 9]
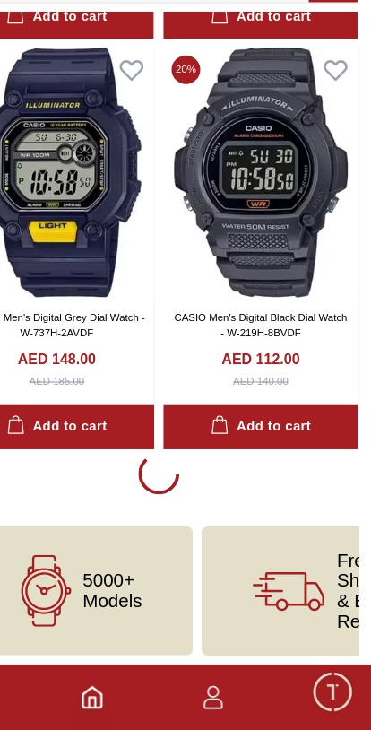
scroll to position [10440, 0]
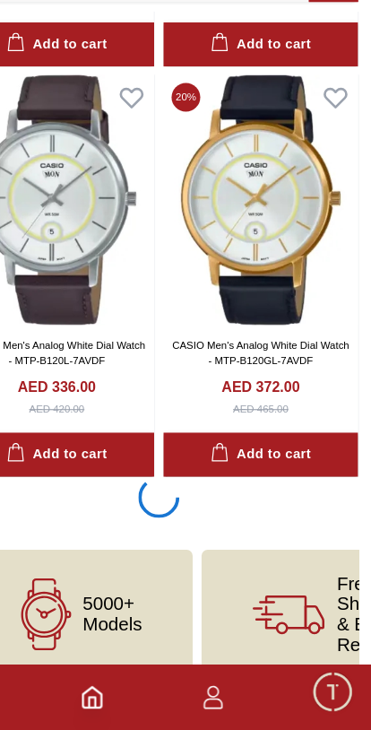
scroll to position [17598, 0]
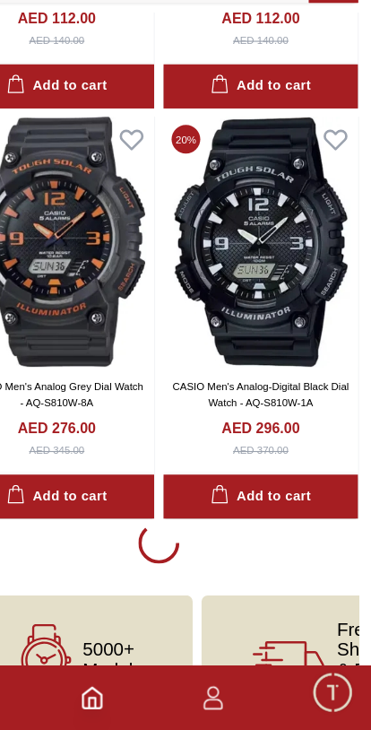
scroll to position [24744, 0]
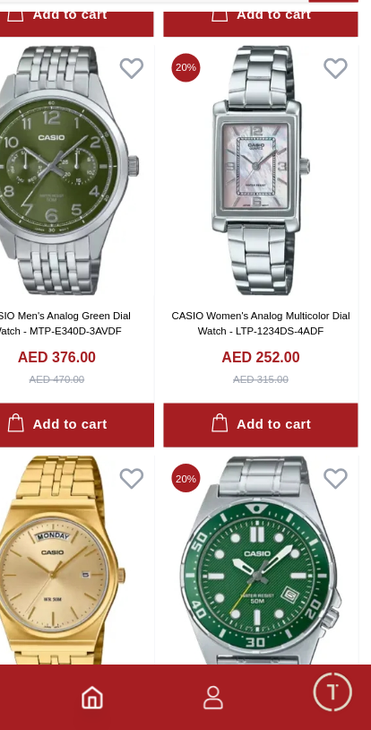
scroll to position [31923, 0]
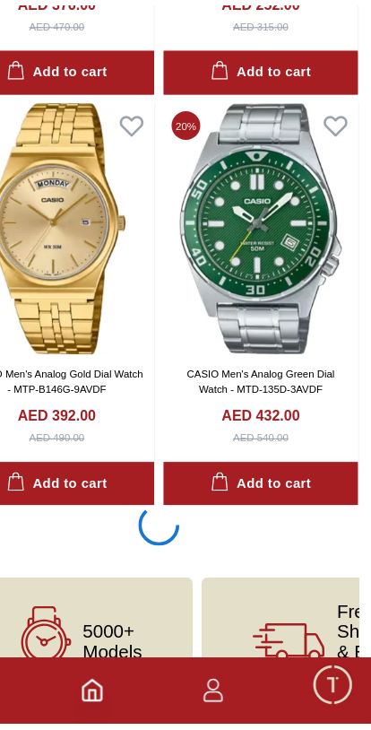
scroll to position [31919, 0]
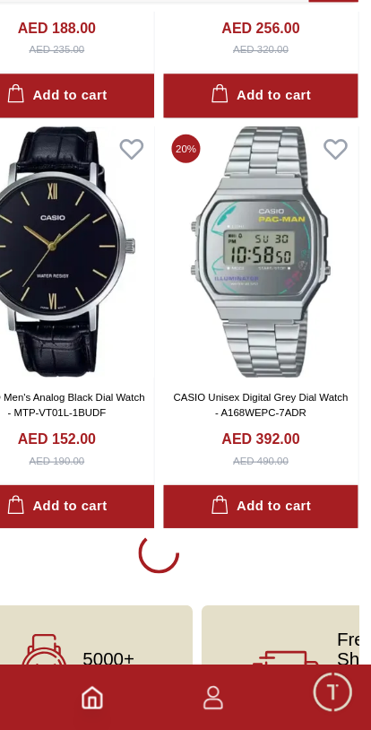
scroll to position [39083, 0]
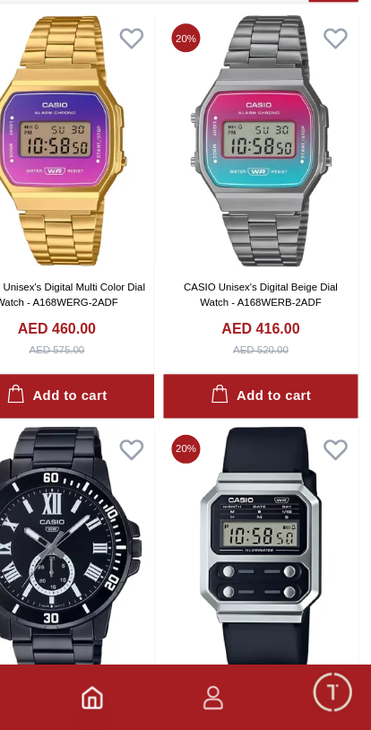
scroll to position [39642, 0]
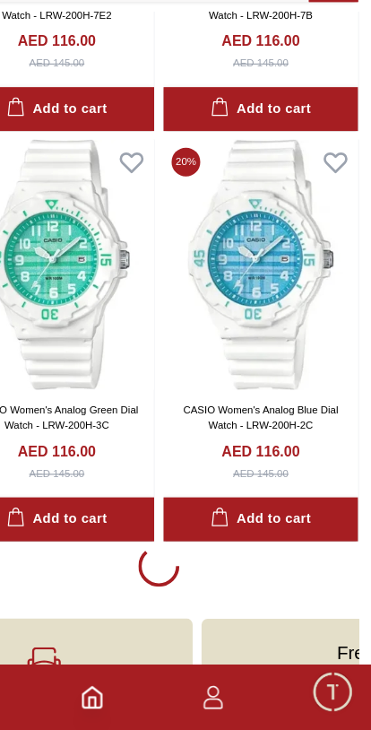
scroll to position [46246, 0]
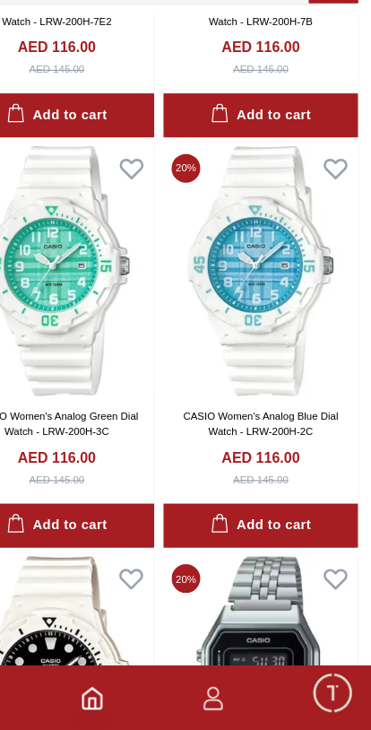
scroll to position [46504, 0]
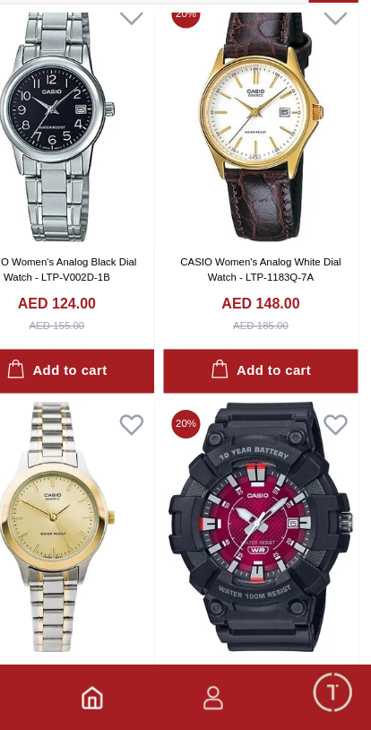
scroll to position [53407, 0]
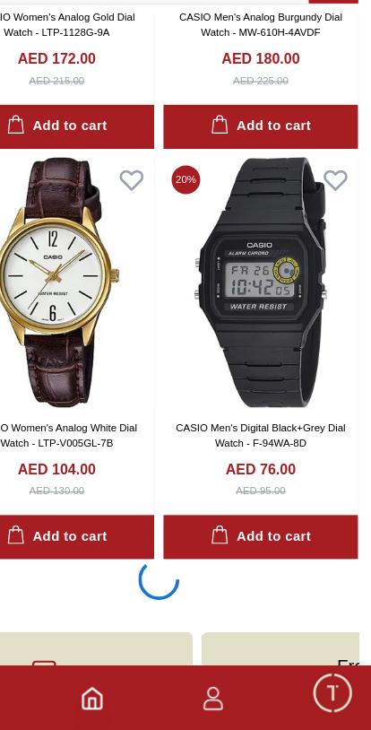
scroll to position [53403, 0]
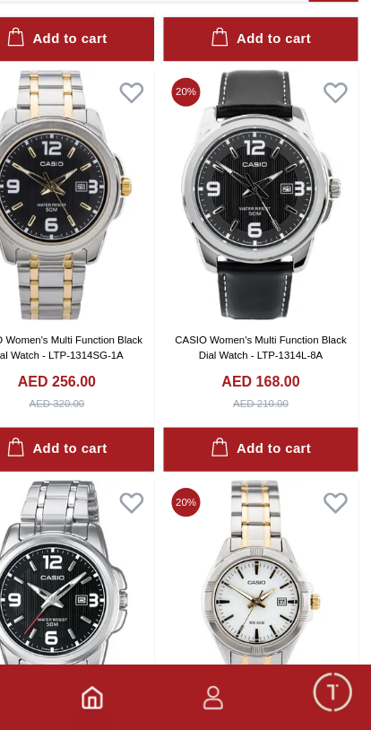
scroll to position [60568, 0]
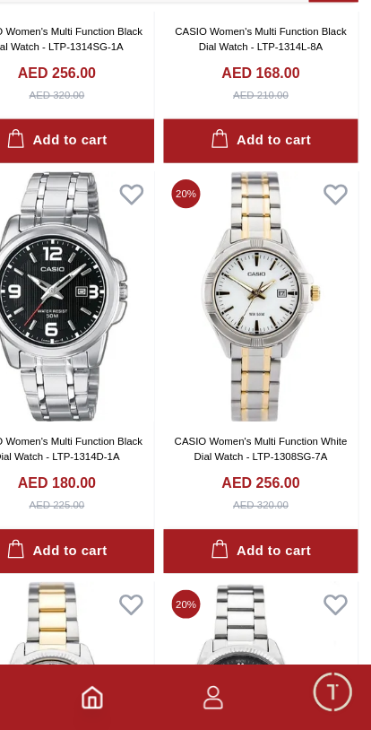
scroll to position [60564, 0]
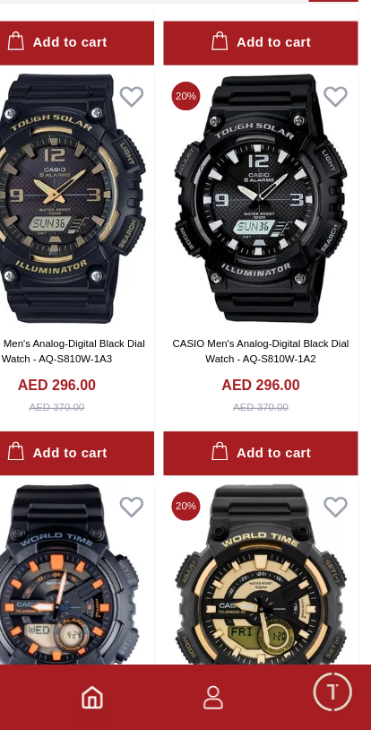
scroll to position [62089, 0]
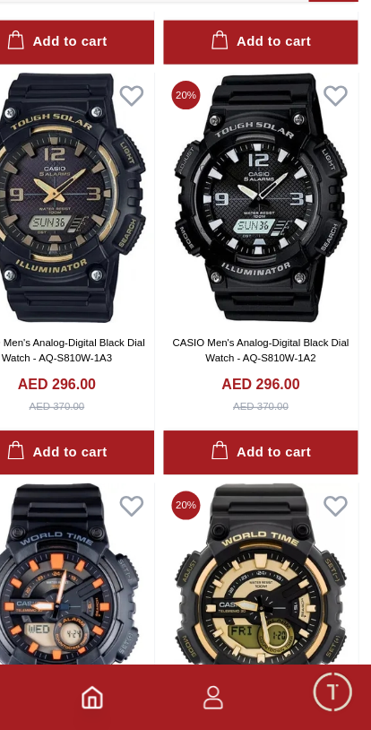
click at [250, 514] on img at bounding box center [274, 623] width 170 height 219
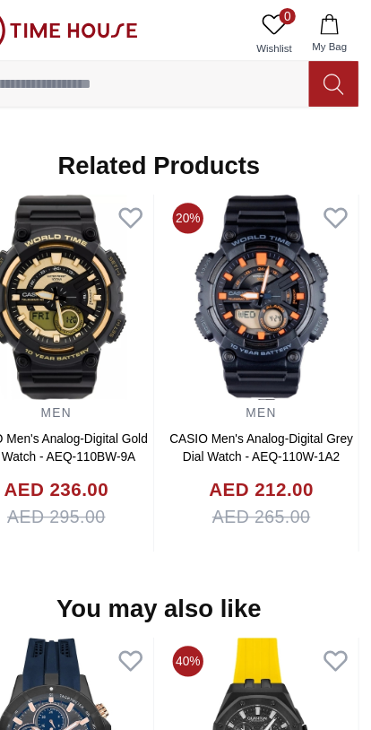
scroll to position [1279, 0]
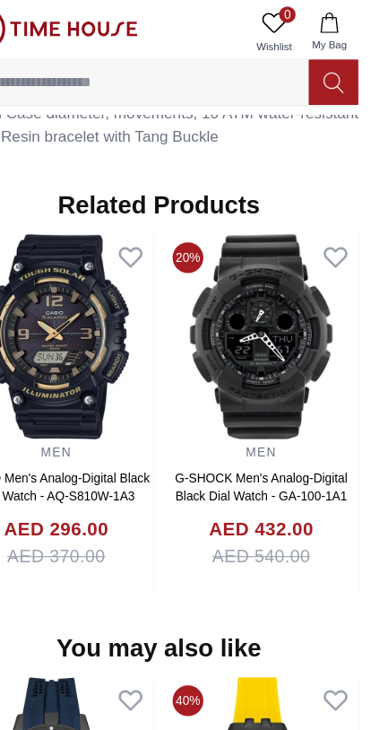
click at [126, 319] on img at bounding box center [95, 295] width 169 height 179
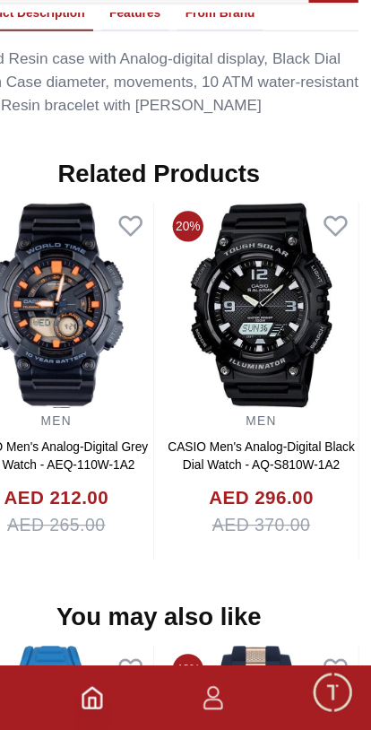
scroll to position [1226, 0]
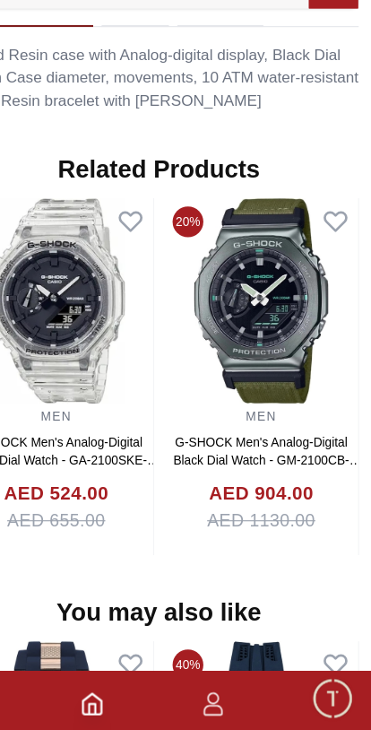
click at [164, 285] on img at bounding box center [95, 348] width 169 height 179
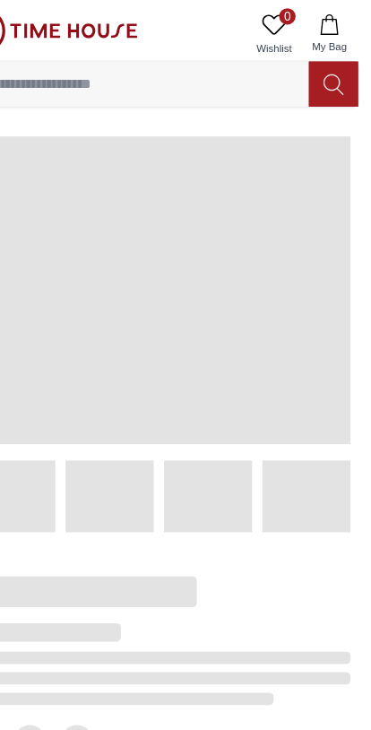
click at [157, 295] on span at bounding box center [185, 253] width 335 height 269
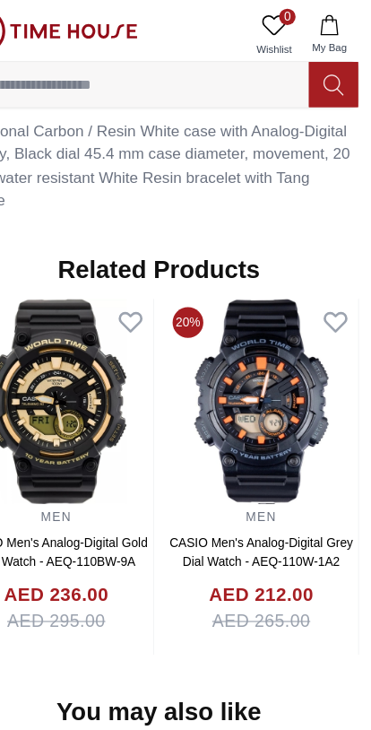
scroll to position [1204, 0]
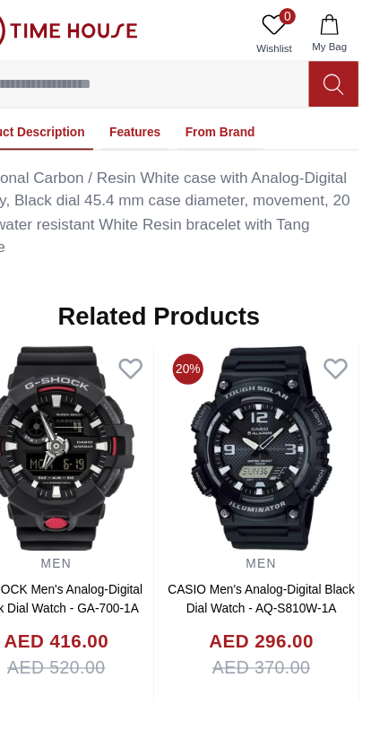
click at [202, 112] on button "From Brand" at bounding box center [239, 116] width 75 height 30
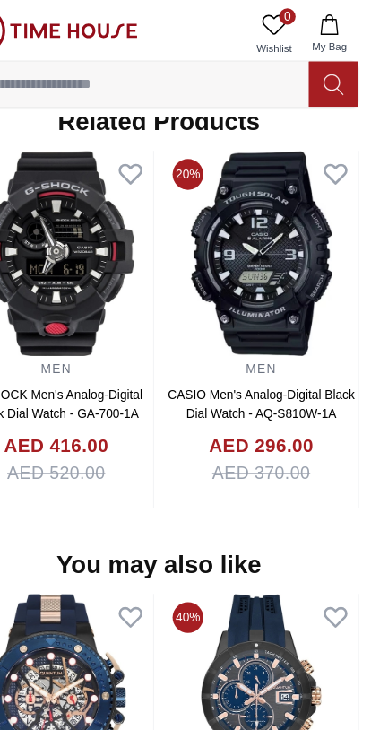
scroll to position [1717, 0]
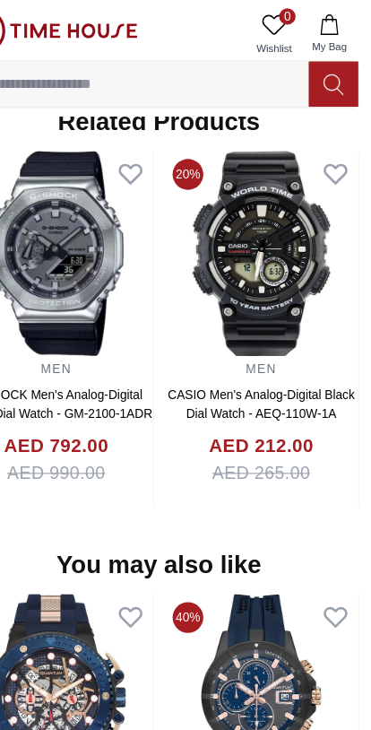
click at [186, 77] on input at bounding box center [164, 74] width 305 height 36
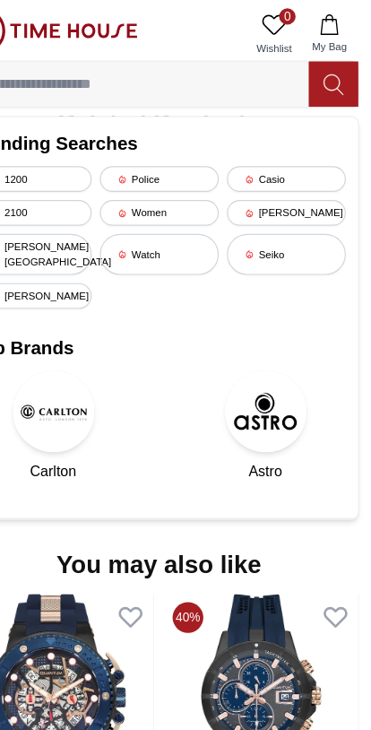
scroll to position [1610, 0]
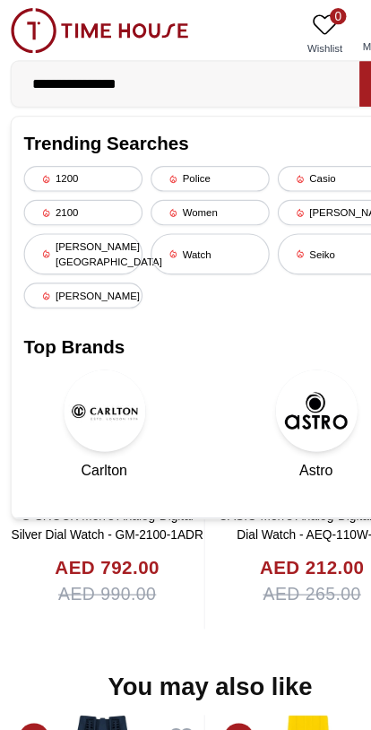
type input "**********"
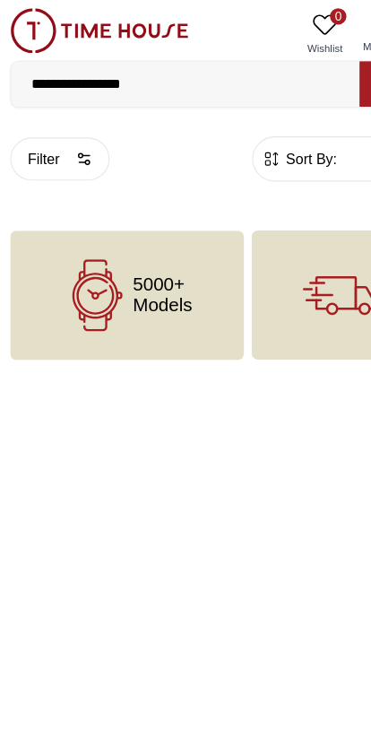
click at [59, 266] on icon at bounding box center [87, 258] width 63 height 63
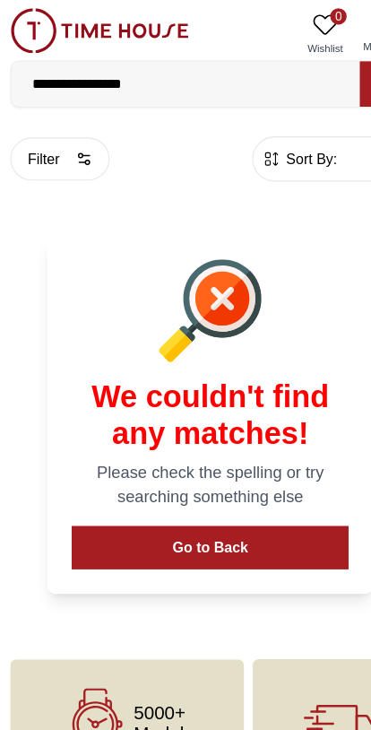
click at [143, 78] on input "**********" at bounding box center [164, 74] width 305 height 36
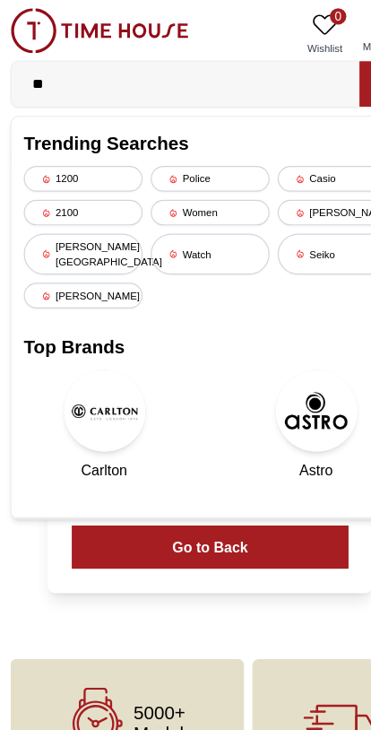
type input "*"
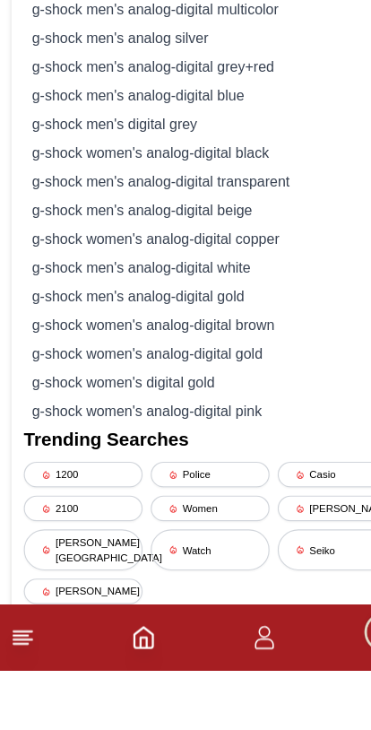
type input "*******"
click at [209, 389] on div "g-shock men's analog-digital gold" at bounding box center [185, 401] width 326 height 25
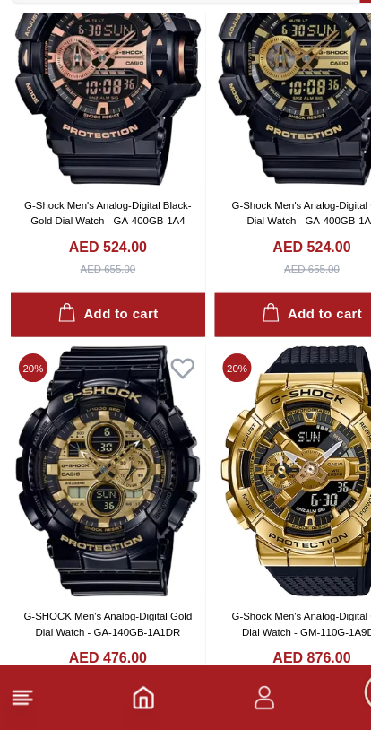
scroll to position [150, 0]
click at [122, 438] on img at bounding box center [96, 502] width 170 height 219
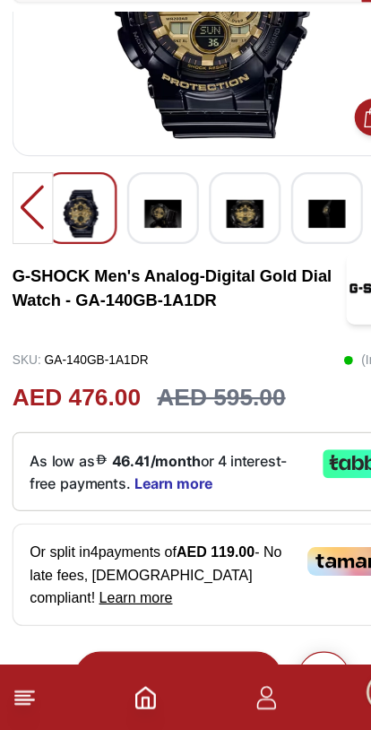
scroll to position [151, 0]
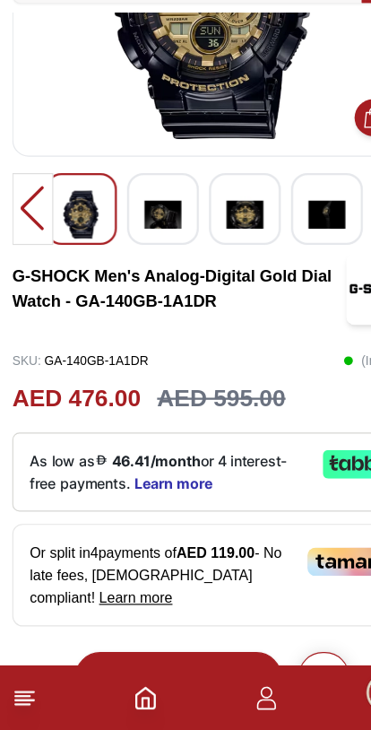
click at [133, 690] on icon "Home" at bounding box center [128, 701] width 22 height 22
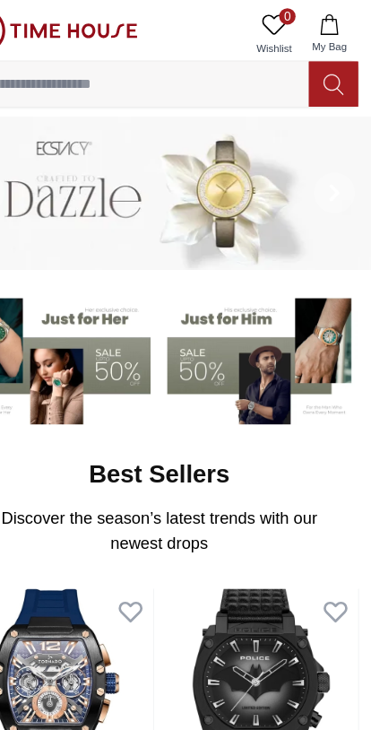
click at [312, 34] on span "My Bag" at bounding box center [334, 40] width 45 height 13
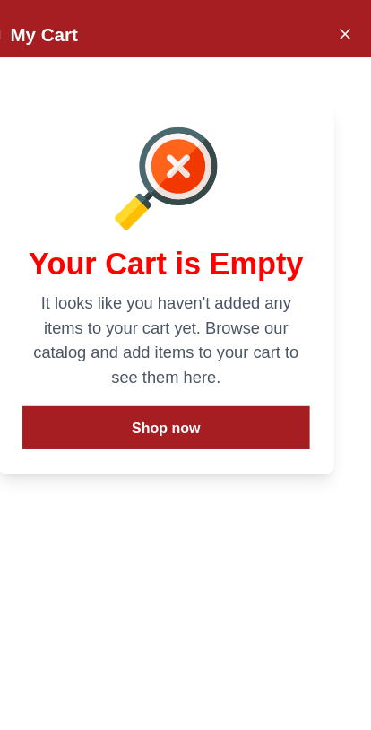
click at [341, 39] on icon "Close Account" at bounding box center [348, 29] width 14 height 22
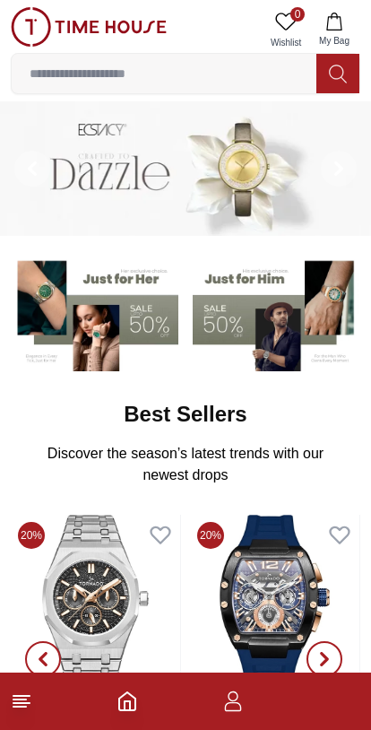
click at [239, 698] on icon "button" at bounding box center [233, 701] width 22 height 22
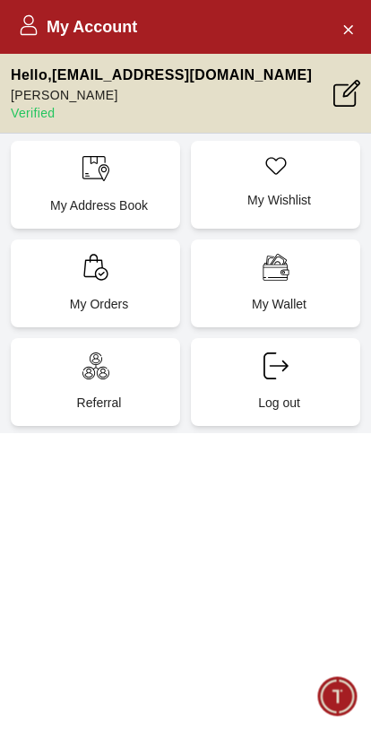
click at [61, 287] on div "My Orders" at bounding box center [95, 283] width 169 height 88
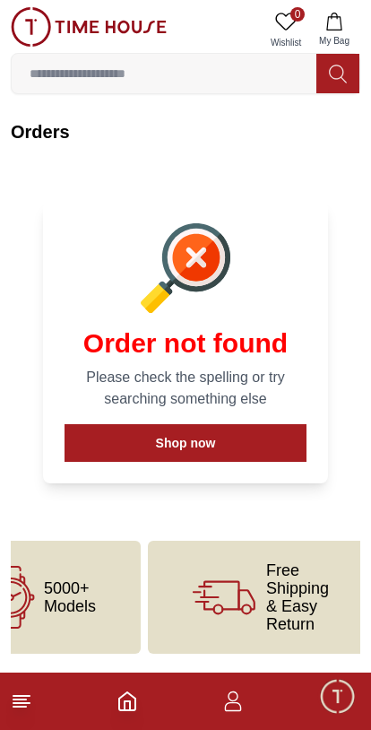
scroll to position [0, 74]
click at [127, 710] on icon "Home" at bounding box center [127, 701] width 16 height 18
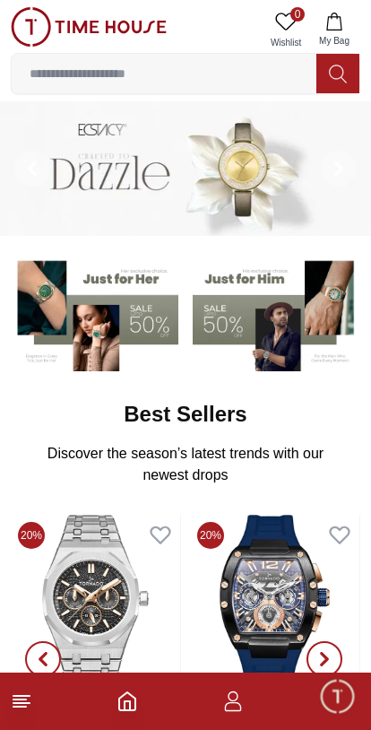
click at [21, 708] on icon at bounding box center [22, 701] width 22 height 22
